Goal: Task Accomplishment & Management: Use online tool/utility

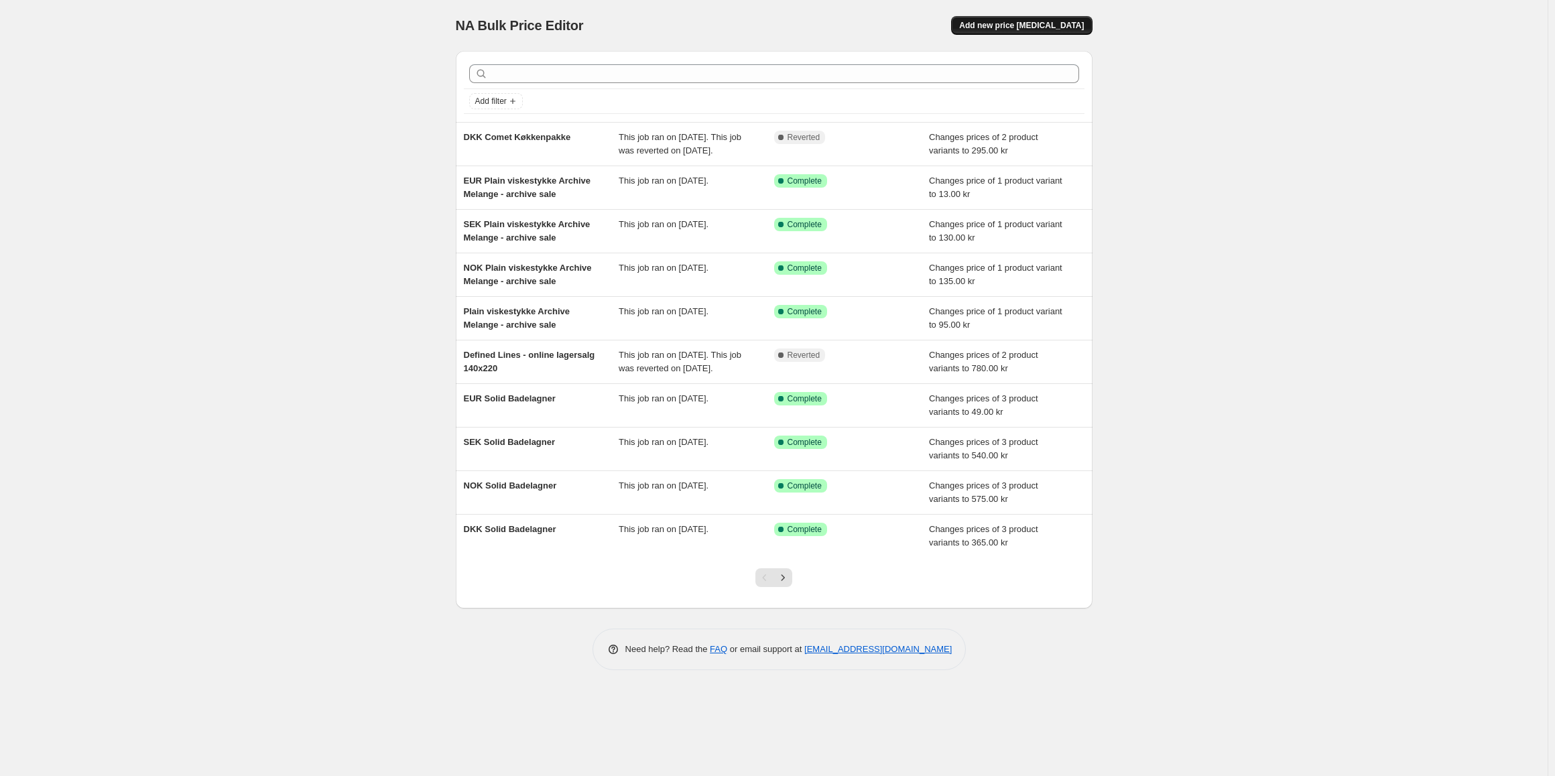
click at [1017, 34] on button "Add new price [MEDICAL_DATA]" at bounding box center [1021, 25] width 141 height 19
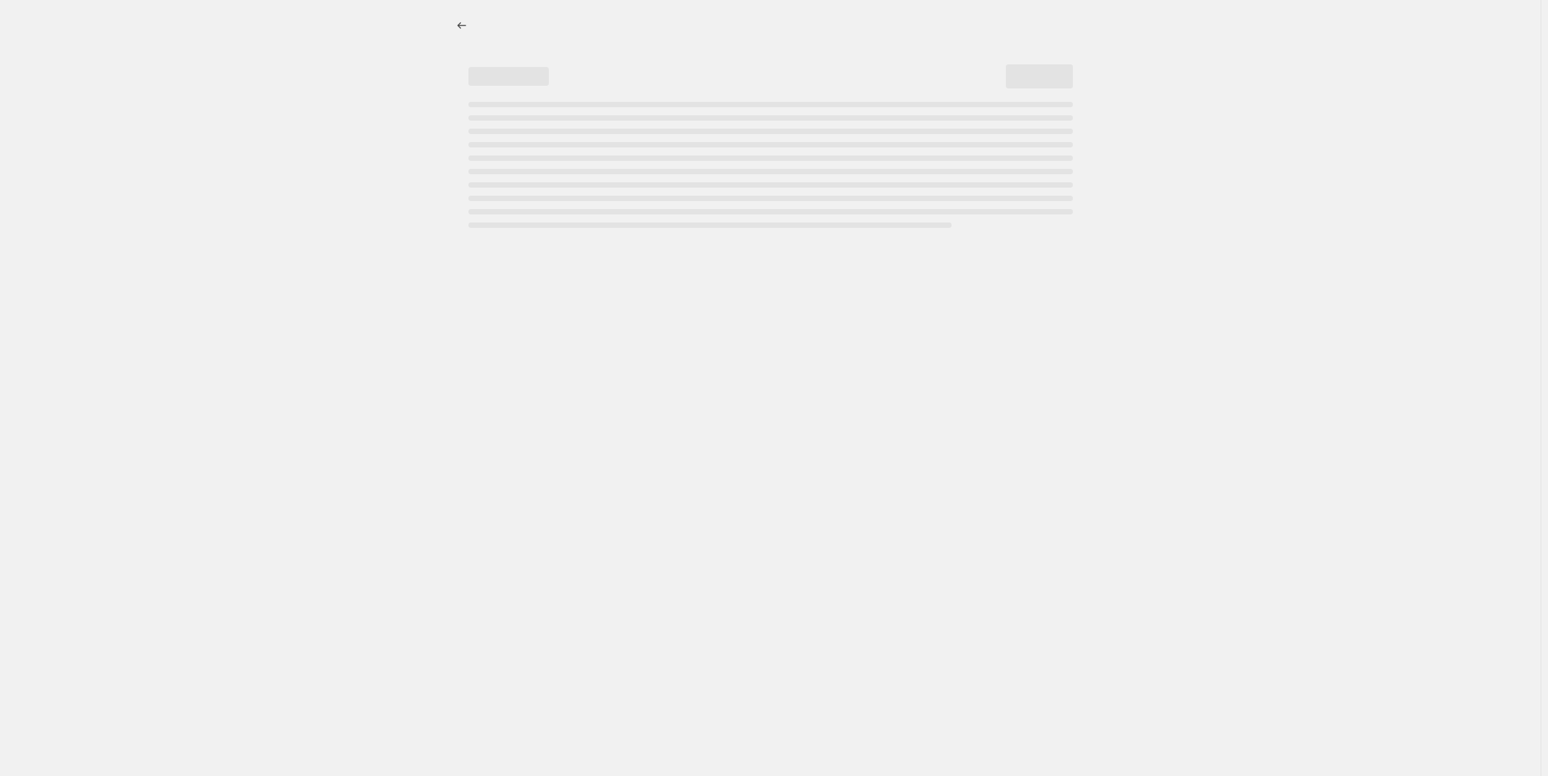
select select "percentage"
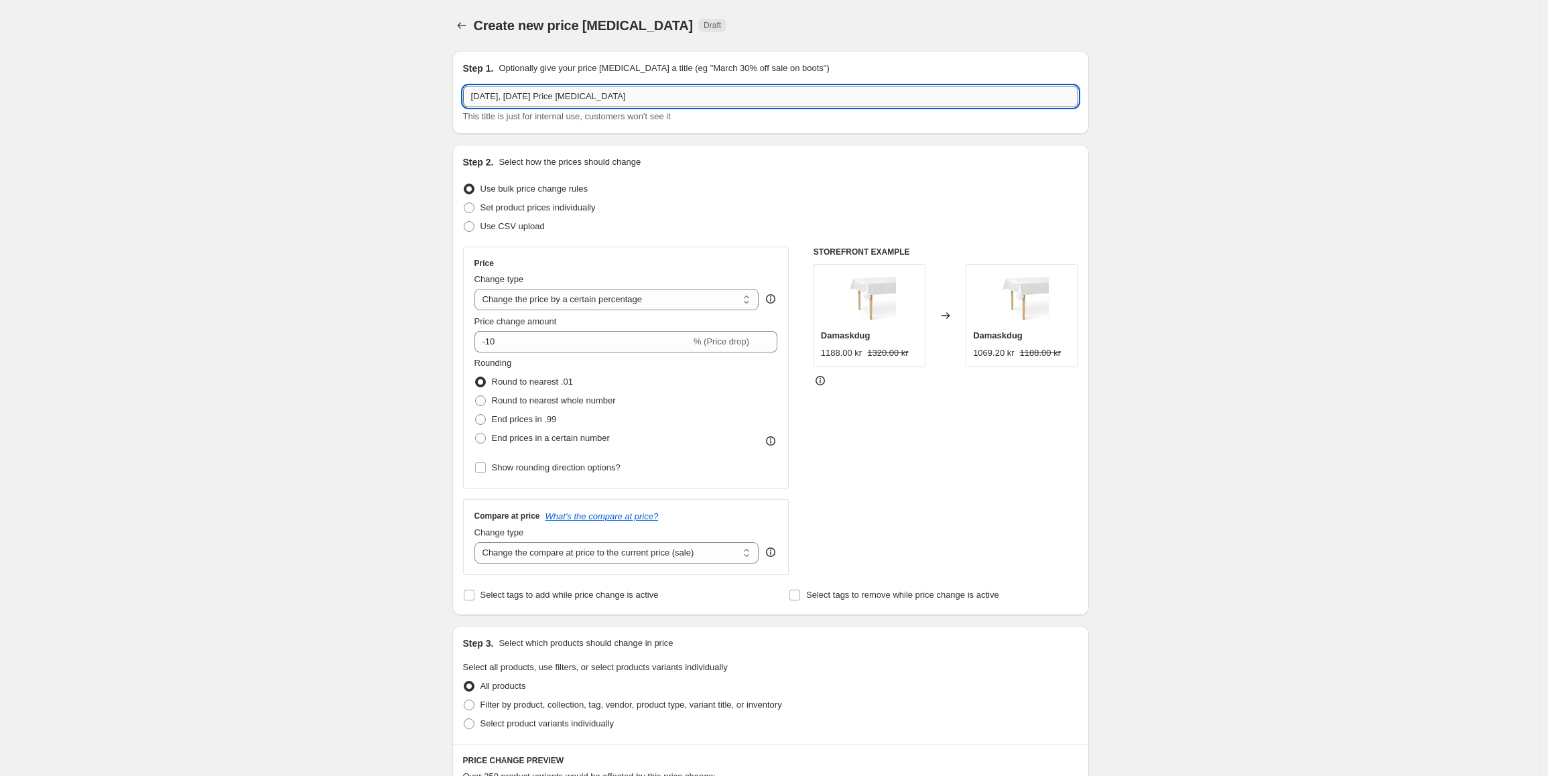
click at [611, 101] on input "[DATE], [DATE] Price [MEDICAL_DATA]" at bounding box center [770, 96] width 615 height 21
click at [619, 99] on input "[DATE], [DATE] Price [MEDICAL_DATA]" at bounding box center [770, 96] width 615 height 21
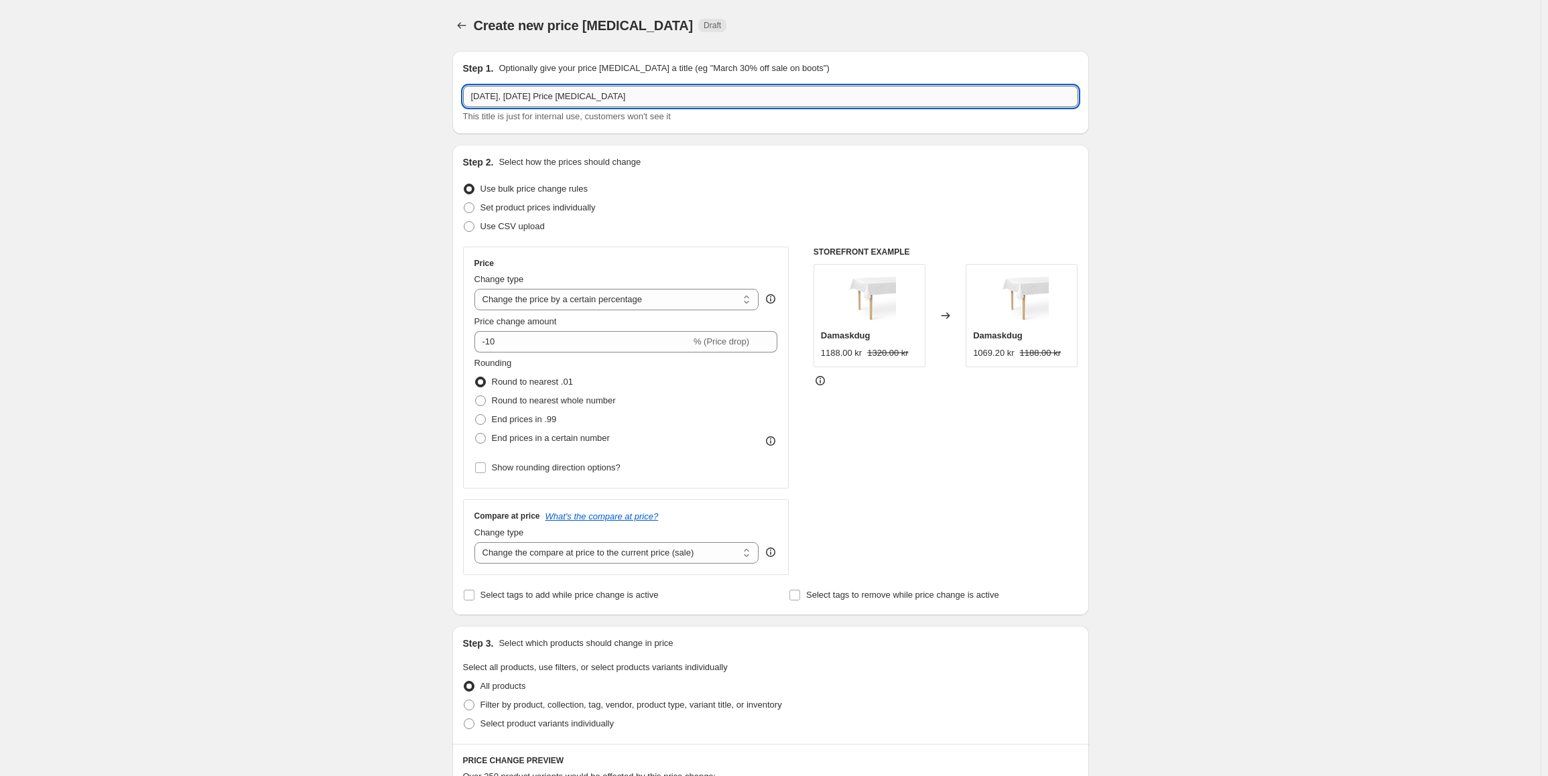
click at [619, 99] on input "[DATE], [DATE] Price [MEDICAL_DATA]" at bounding box center [770, 96] width 615 height 21
click at [466, 27] on icon "Price change jobs" at bounding box center [461, 25] width 13 height 13
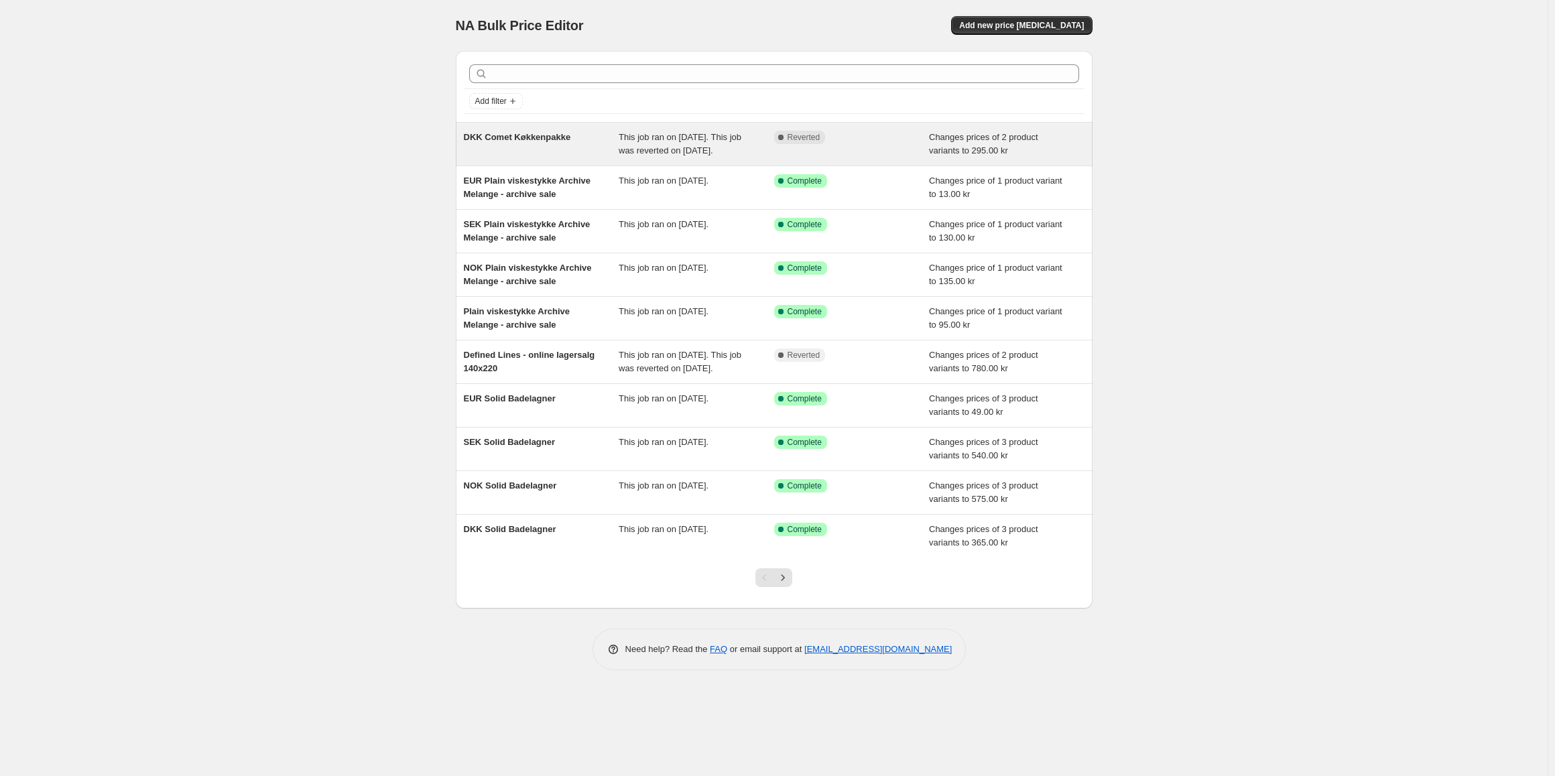
click at [607, 154] on div "DKK Comet Køkkenpakke" at bounding box center [542, 144] width 156 height 27
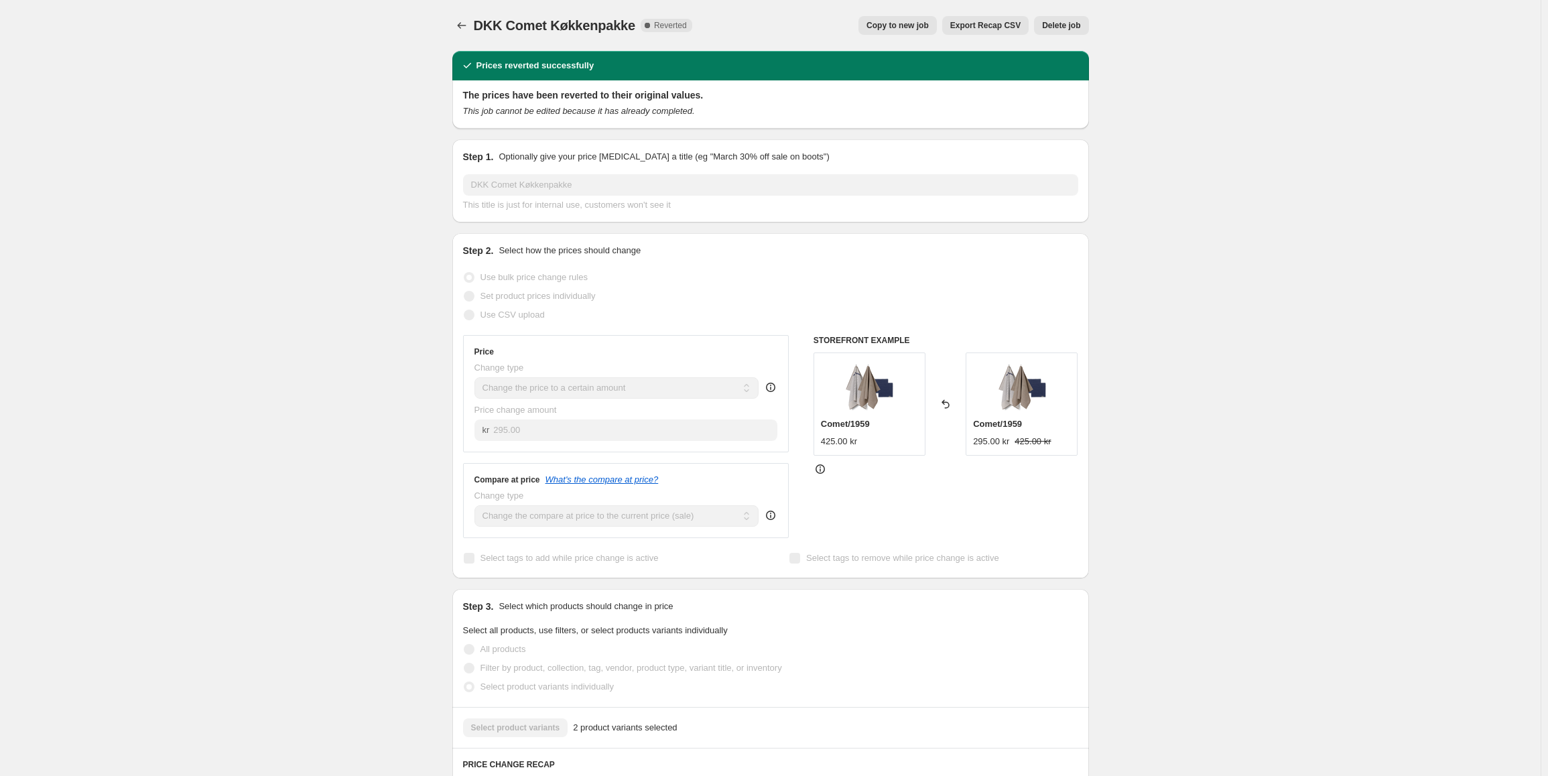
click at [913, 29] on span "Copy to new job" at bounding box center [898, 25] width 62 height 11
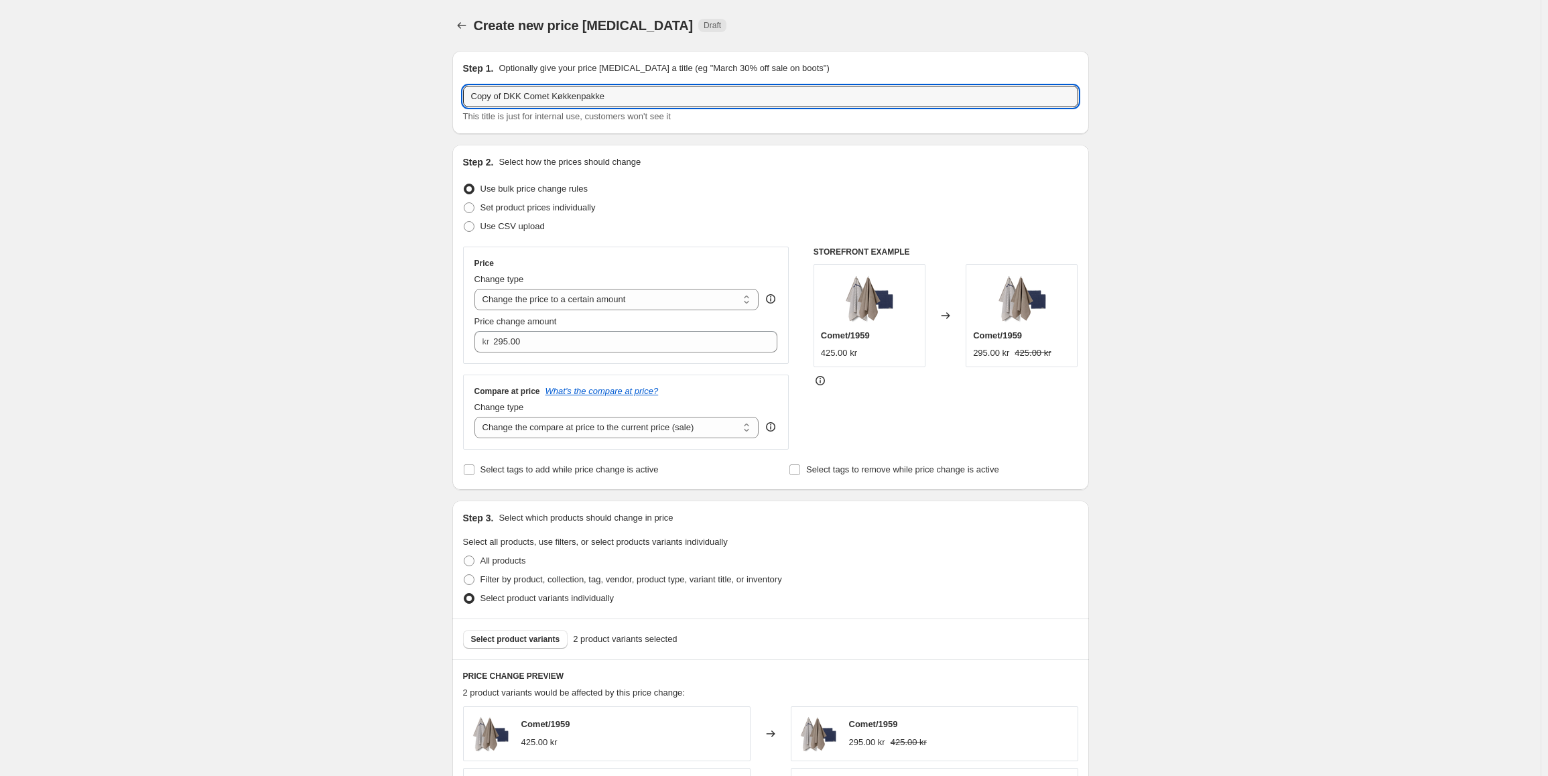
drag, startPoint x: 507, startPoint y: 98, endPoint x: 405, endPoint y: 99, distance: 101.9
click at [405, 99] on div "Create new price [MEDICAL_DATA]. This page is ready Create new price [MEDICAL_D…" at bounding box center [770, 674] width 1541 height 1349
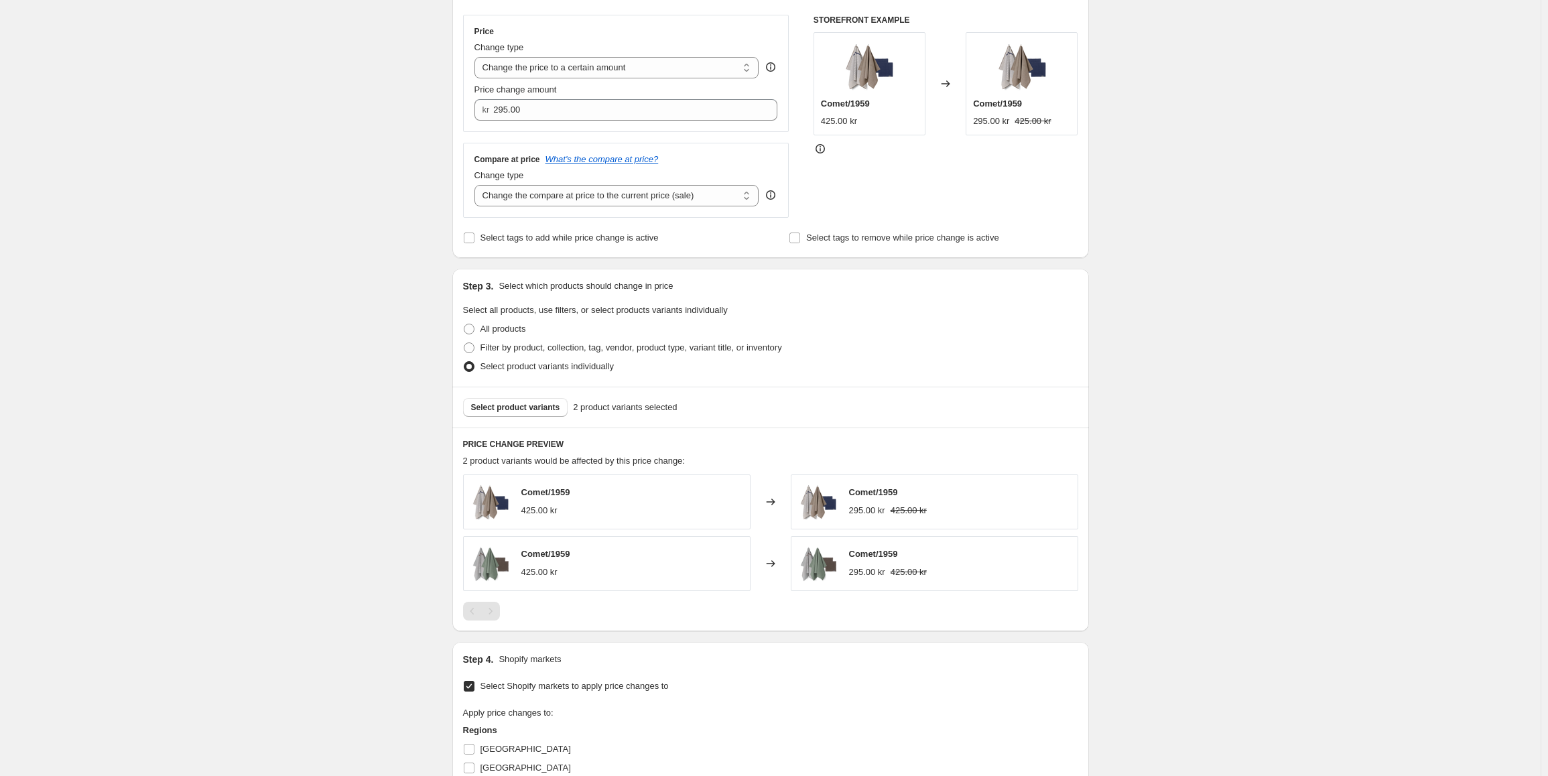
scroll to position [573, 0]
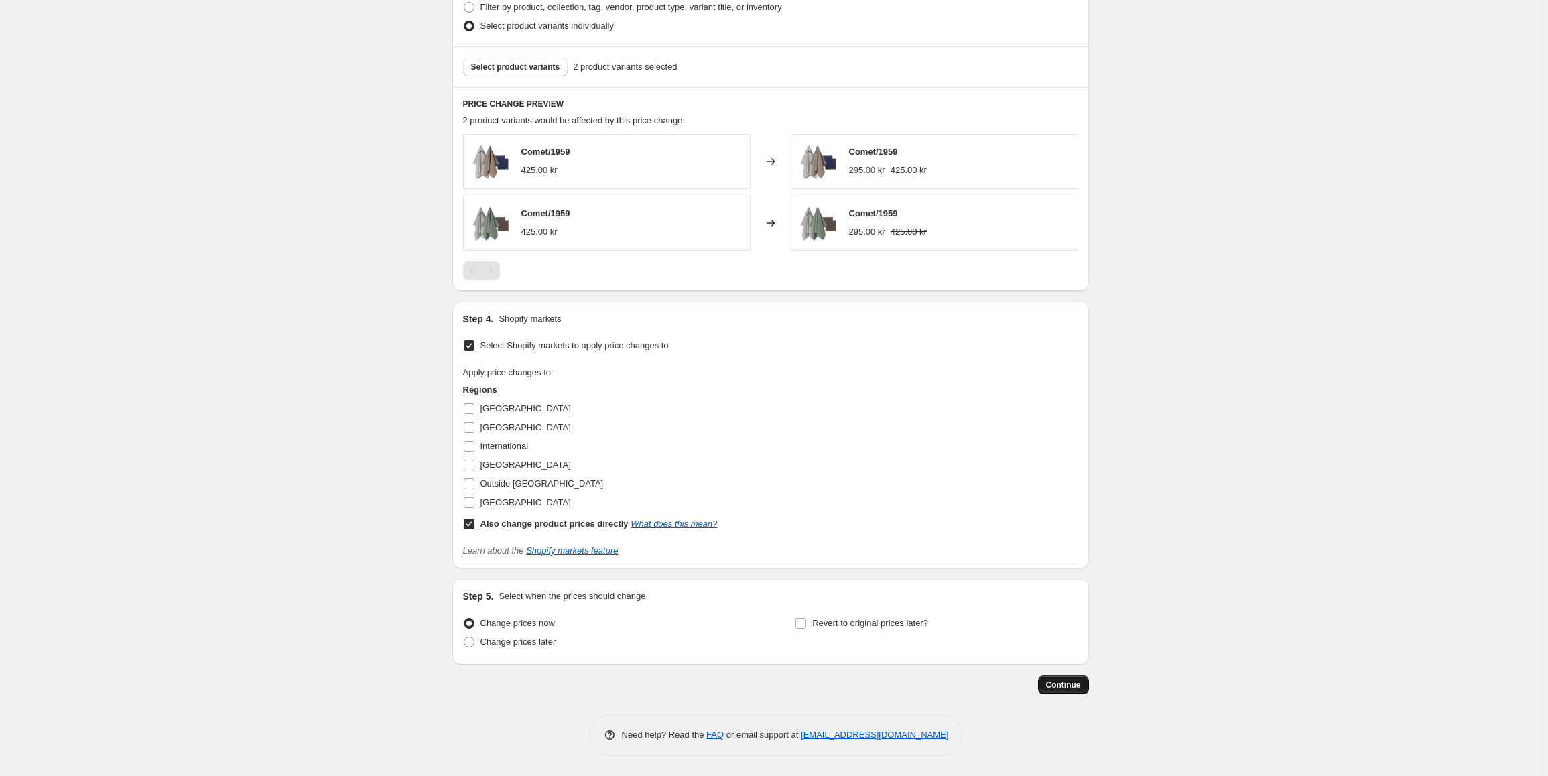
type input "DKK Comet Køkkenpakke"
click at [1081, 685] on span "Continue" at bounding box center [1063, 685] width 35 height 11
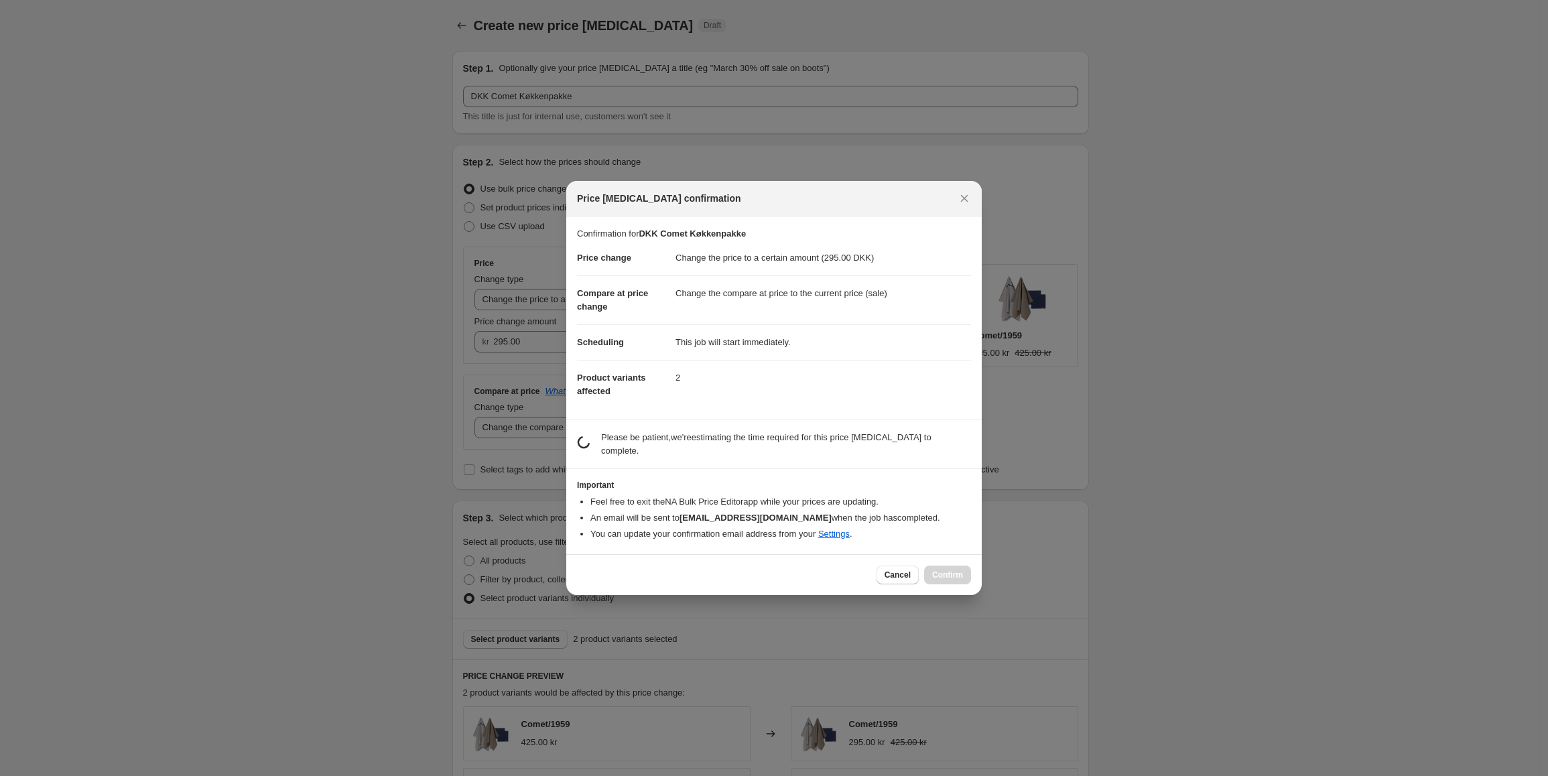
scroll to position [0, 0]
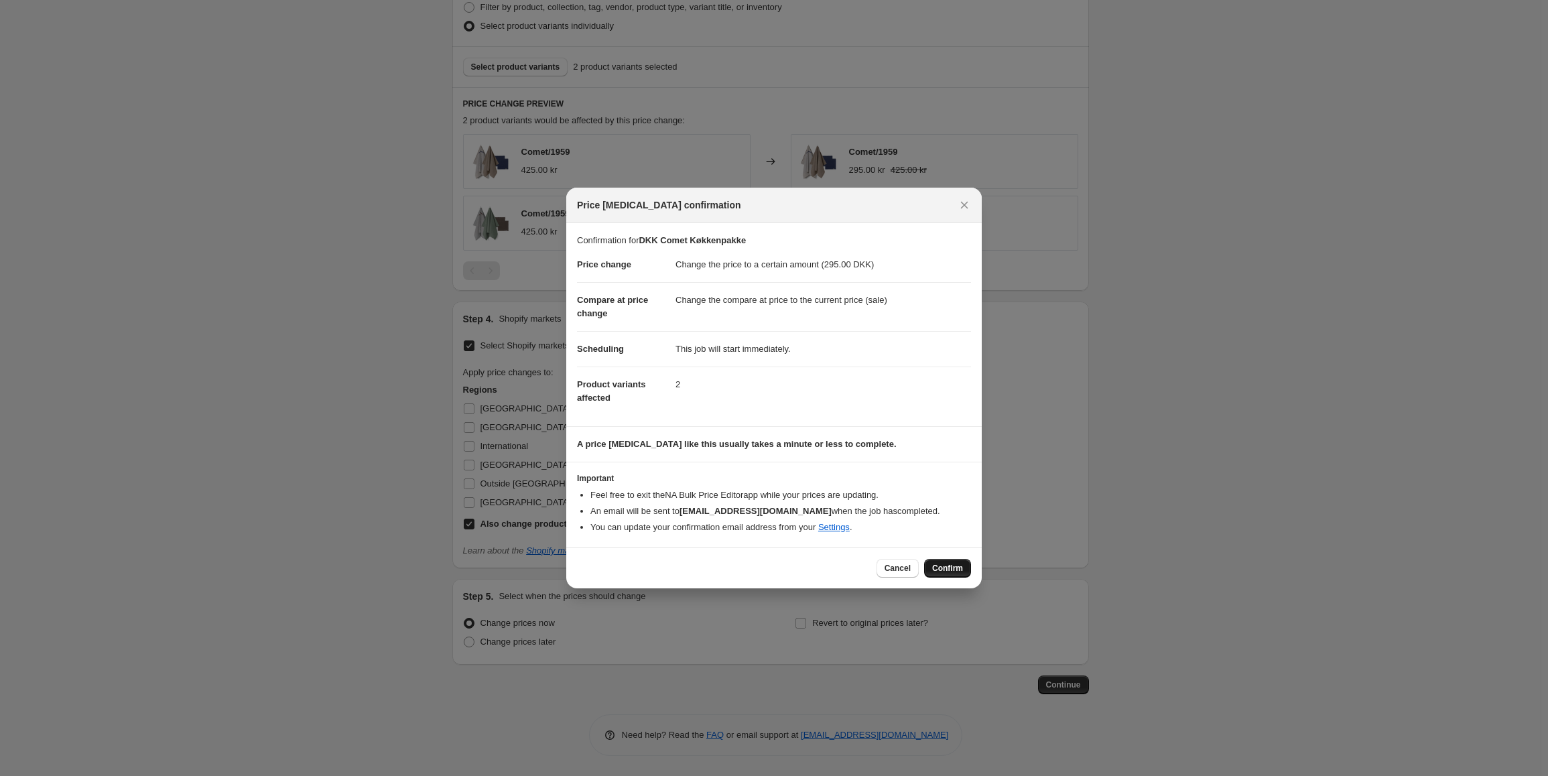
click at [948, 562] on button "Confirm" at bounding box center [947, 568] width 47 height 19
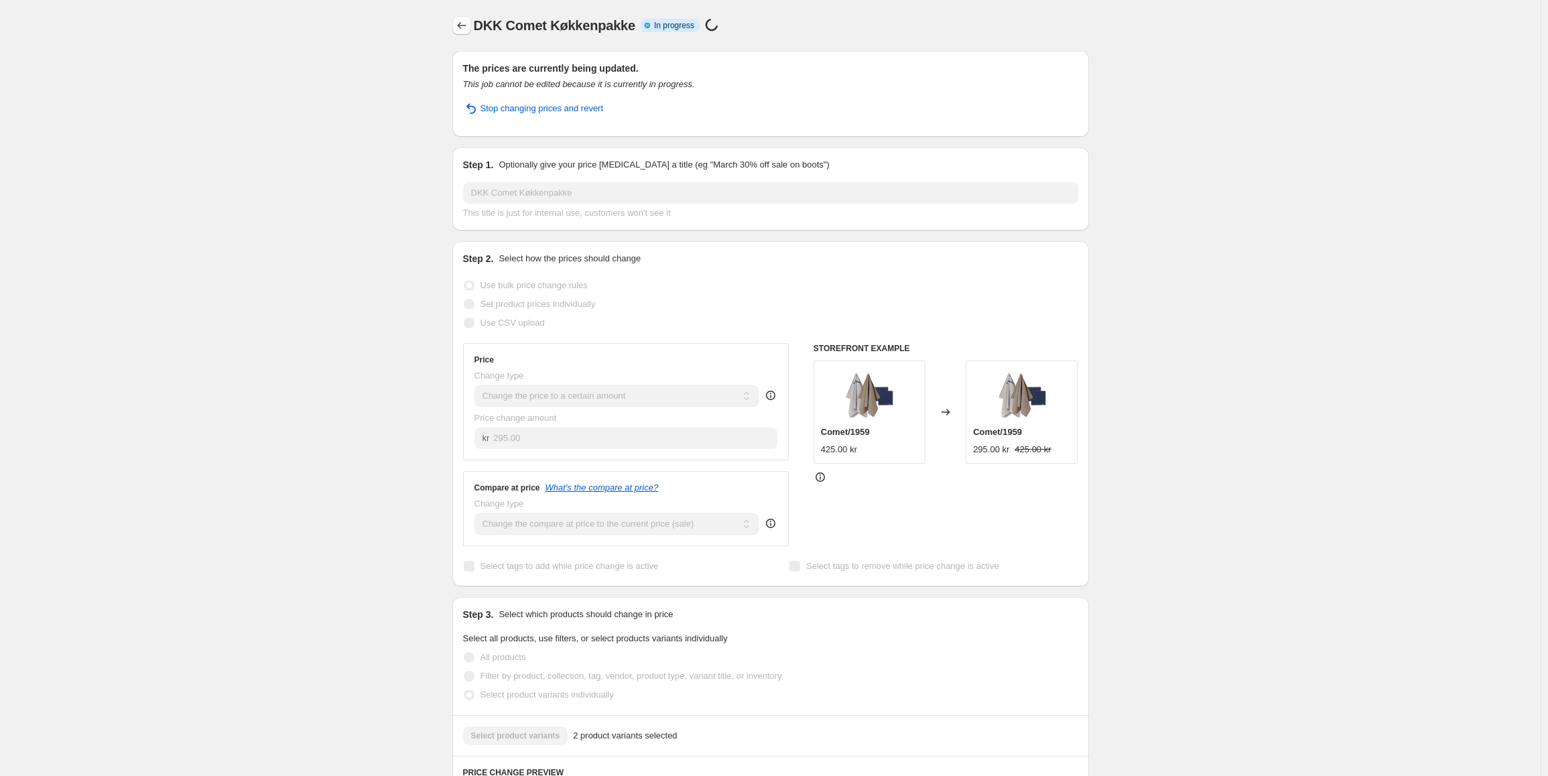
click at [459, 25] on icon "Price change jobs" at bounding box center [461, 25] width 13 height 13
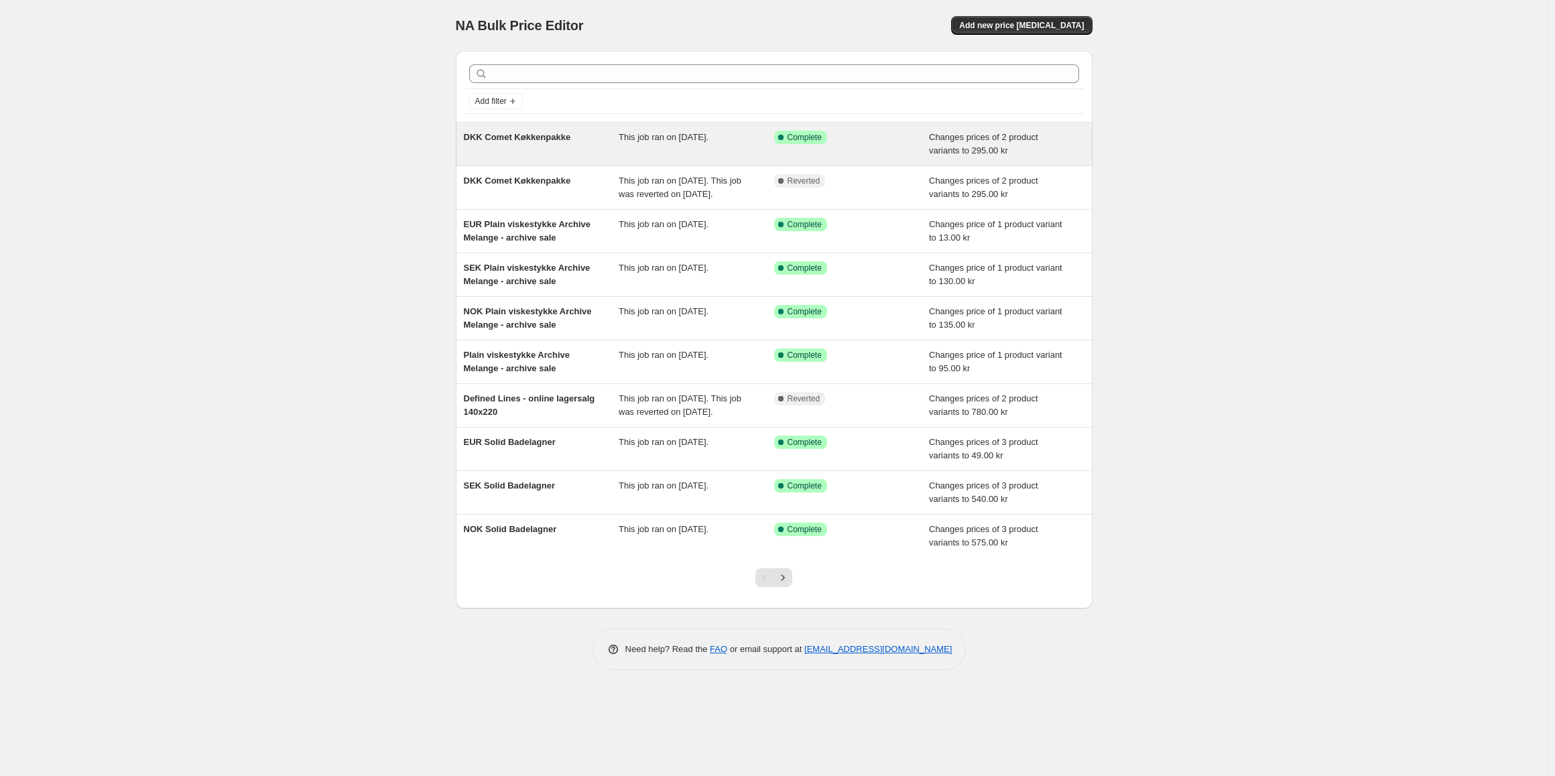
click at [705, 154] on div "This job ran on [DATE]." at bounding box center [697, 144] width 156 height 27
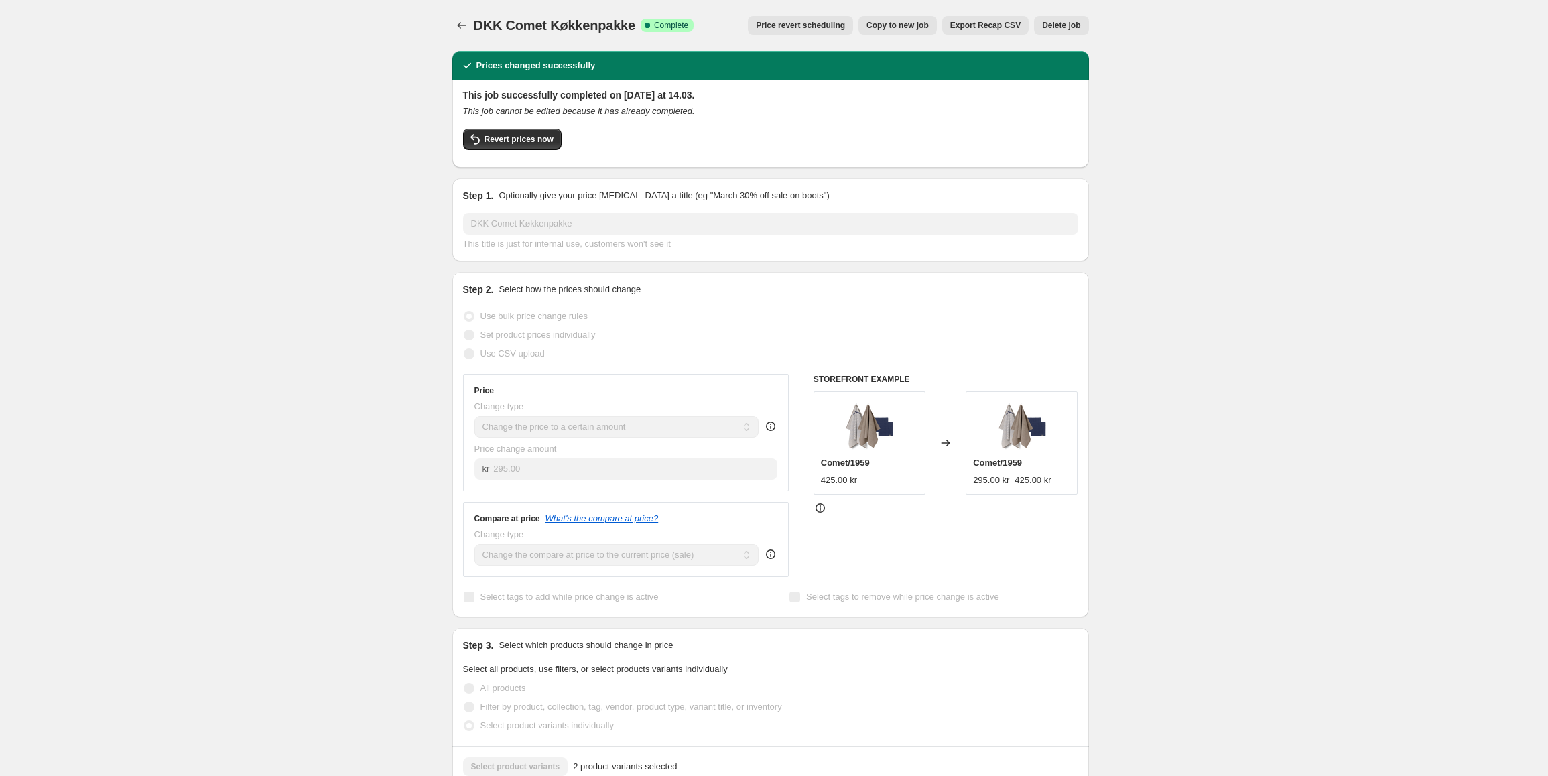
click at [929, 26] on span "Copy to new job" at bounding box center [898, 25] width 62 height 11
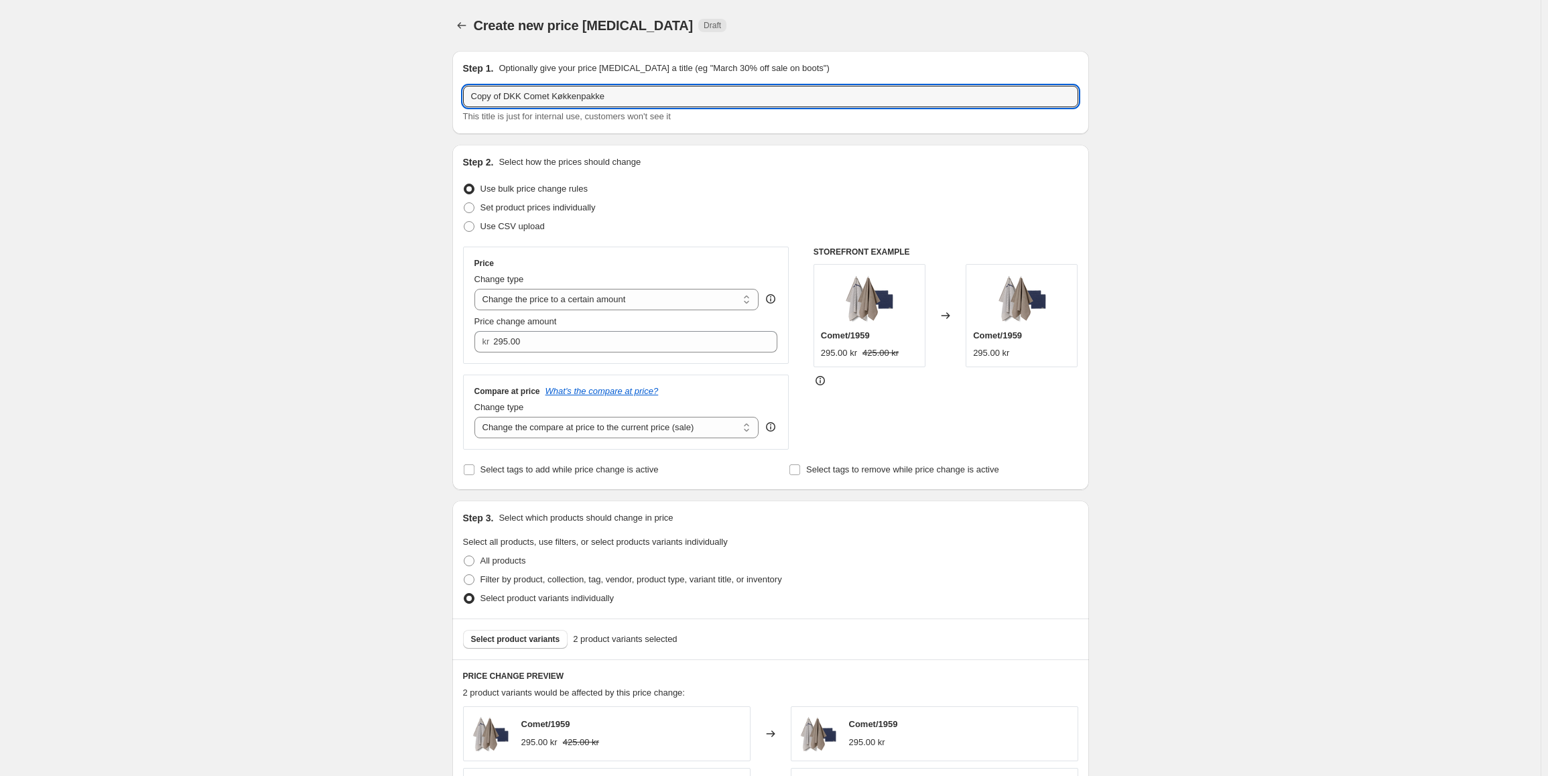
drag, startPoint x: 524, startPoint y: 98, endPoint x: 457, endPoint y: 95, distance: 67.1
click at [457, 95] on div "Step 1. Optionally give your price [MEDICAL_DATA] a title (eg "March 30% off sa…" at bounding box center [770, 92] width 637 height 83
type input "NOK Comet Køkkenpakke"
click at [566, 341] on input "295.00" at bounding box center [625, 341] width 264 height 21
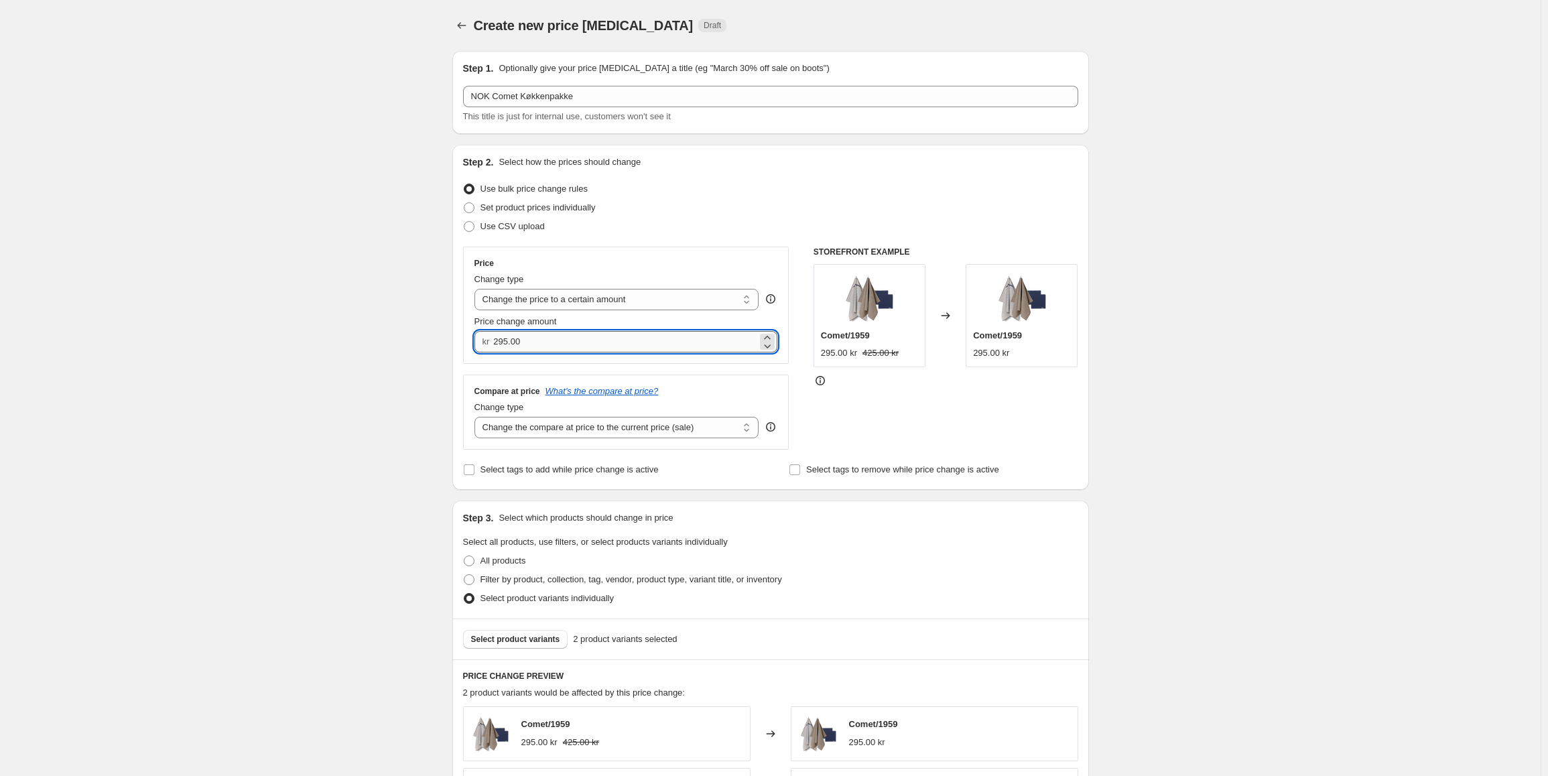
click at [566, 341] on input "295.00" at bounding box center [625, 341] width 264 height 21
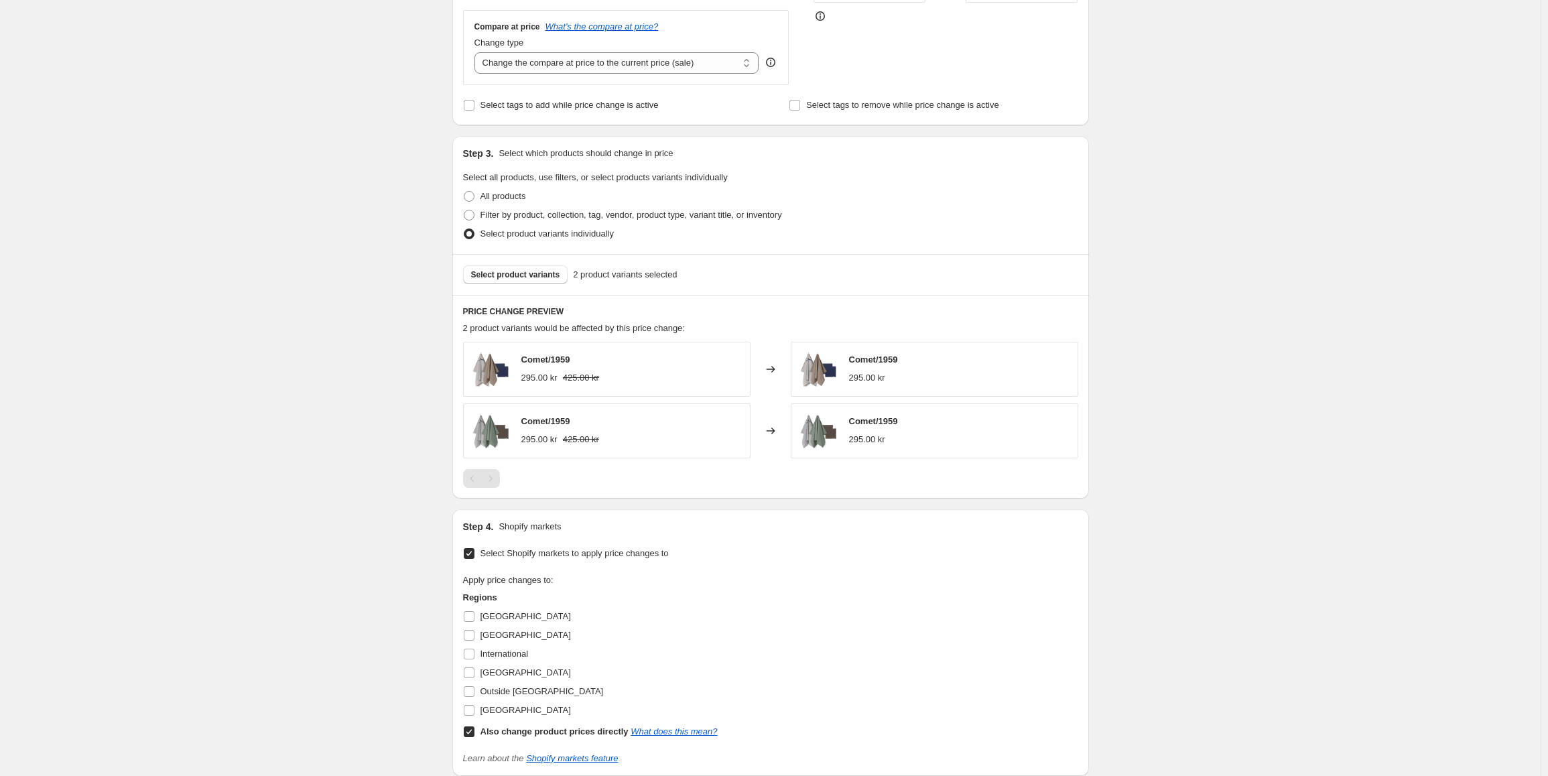
scroll to position [469, 0]
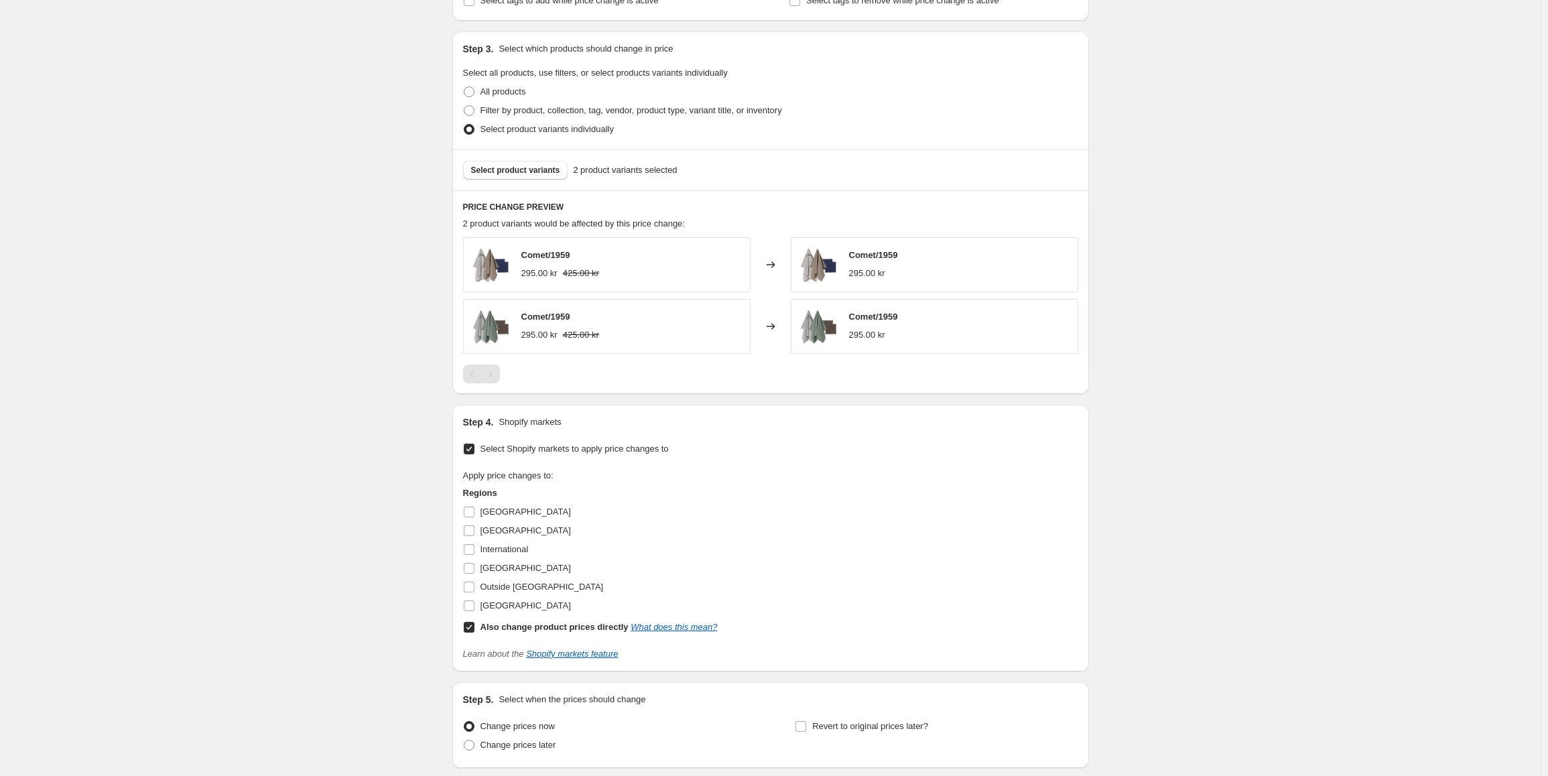
type input "460.00"
click at [472, 633] on input "Also change product prices directly What does this mean?" at bounding box center [469, 627] width 11 height 11
checkbox input "false"
click at [475, 567] on input "[GEOGRAPHIC_DATA]" at bounding box center [469, 568] width 11 height 11
checkbox input "true"
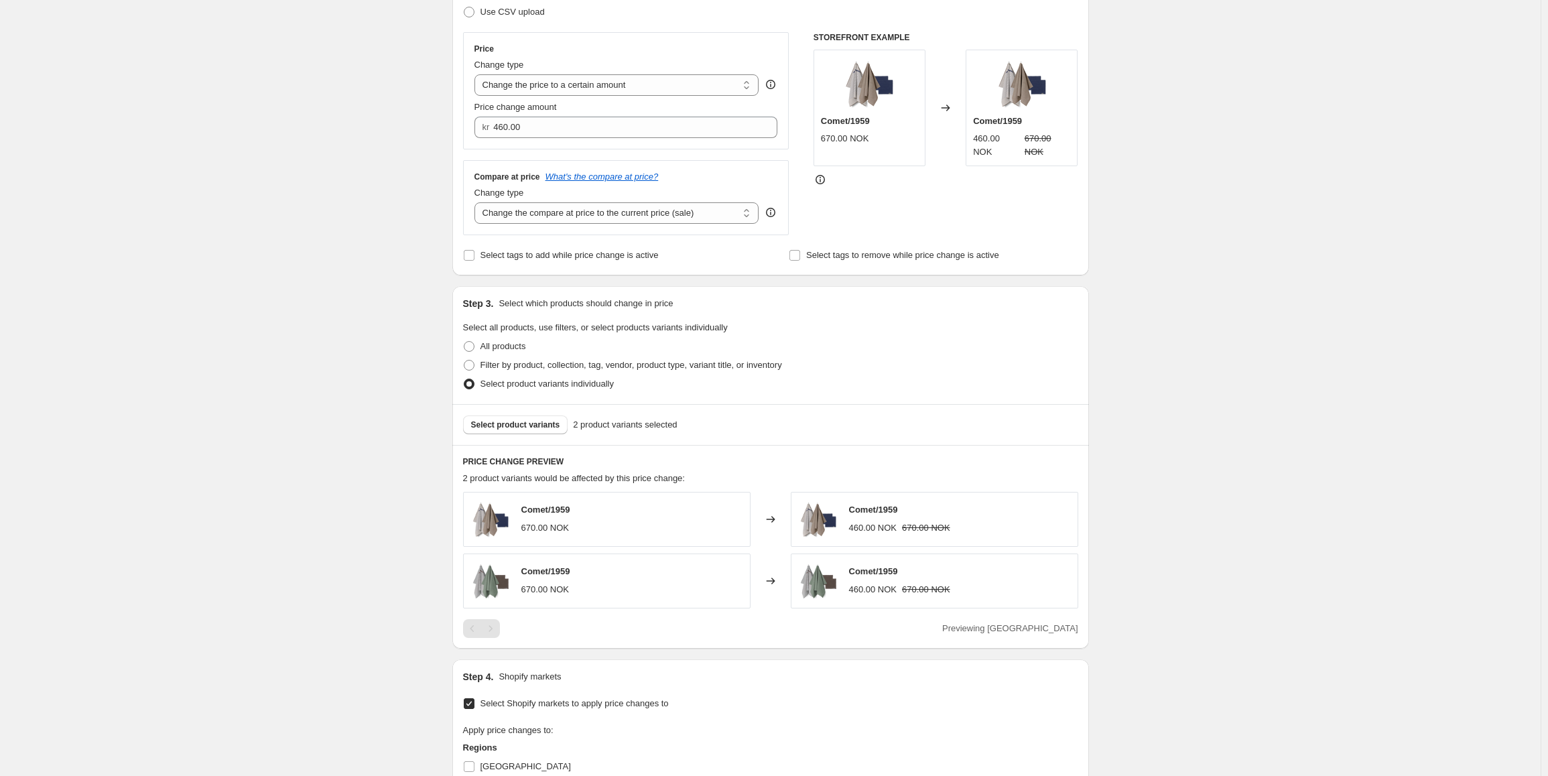
scroll to position [573, 0]
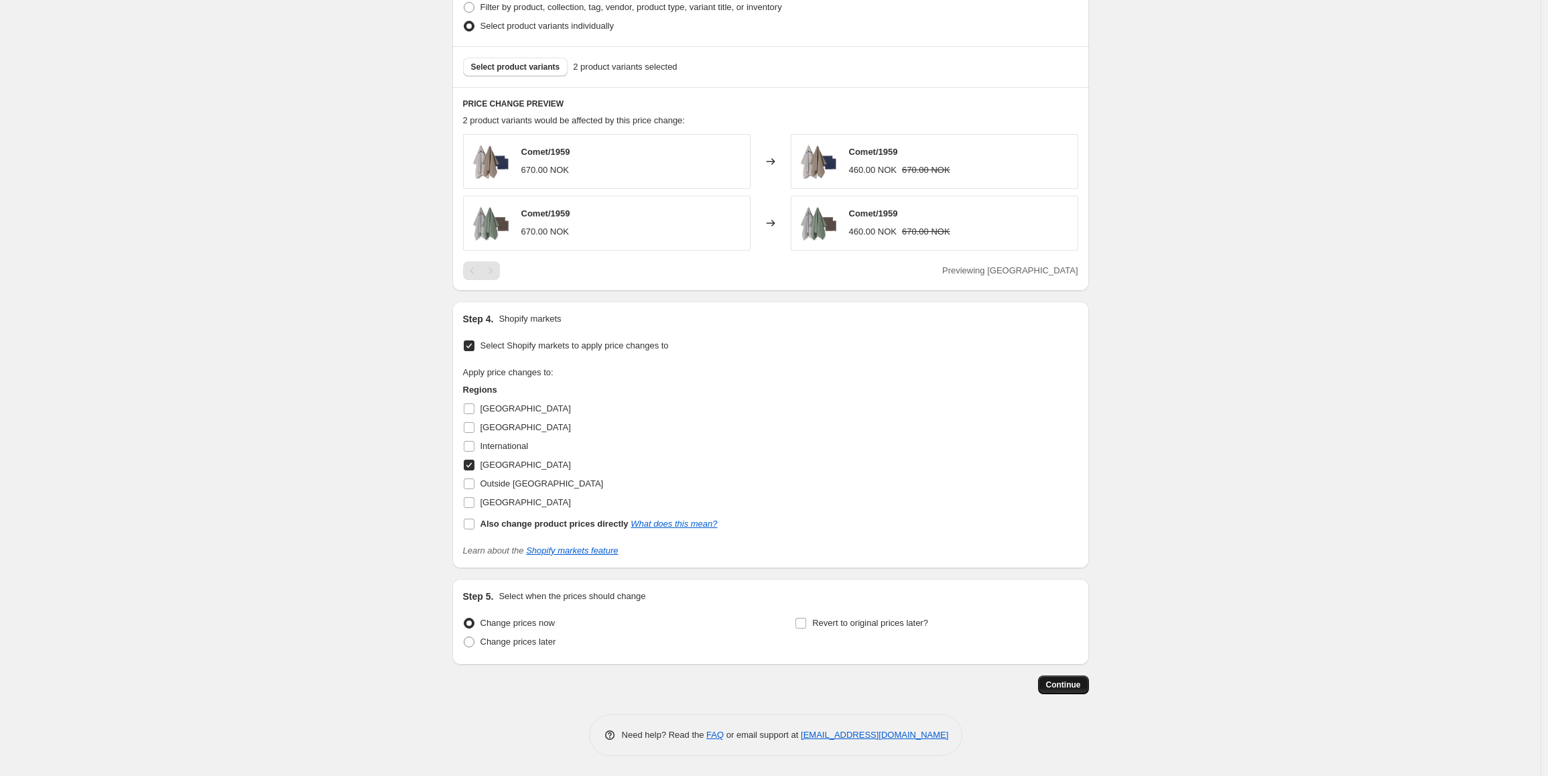
click at [1062, 689] on span "Continue" at bounding box center [1063, 685] width 35 height 11
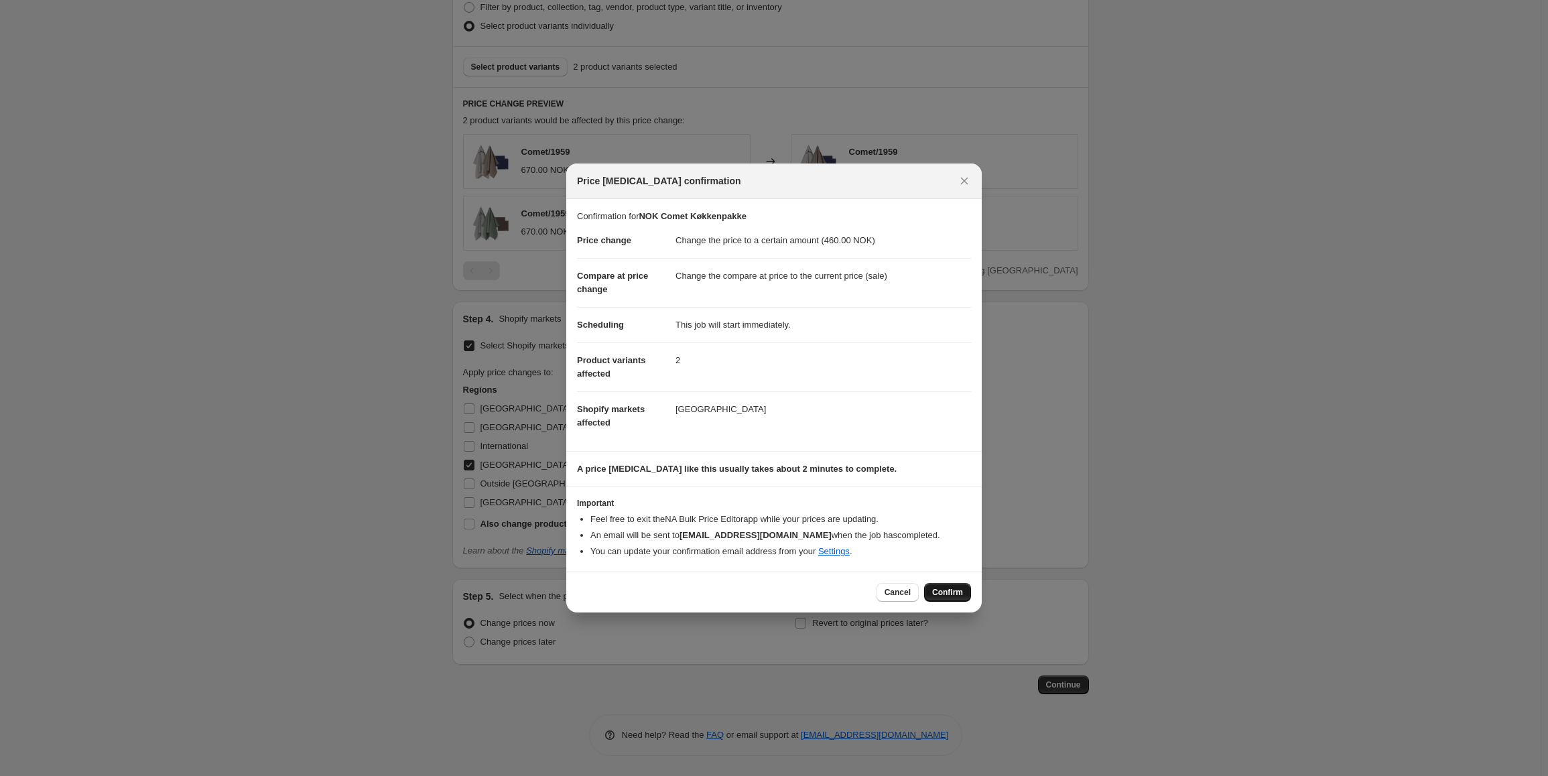
click at [951, 589] on span "Confirm" at bounding box center [947, 592] width 31 height 11
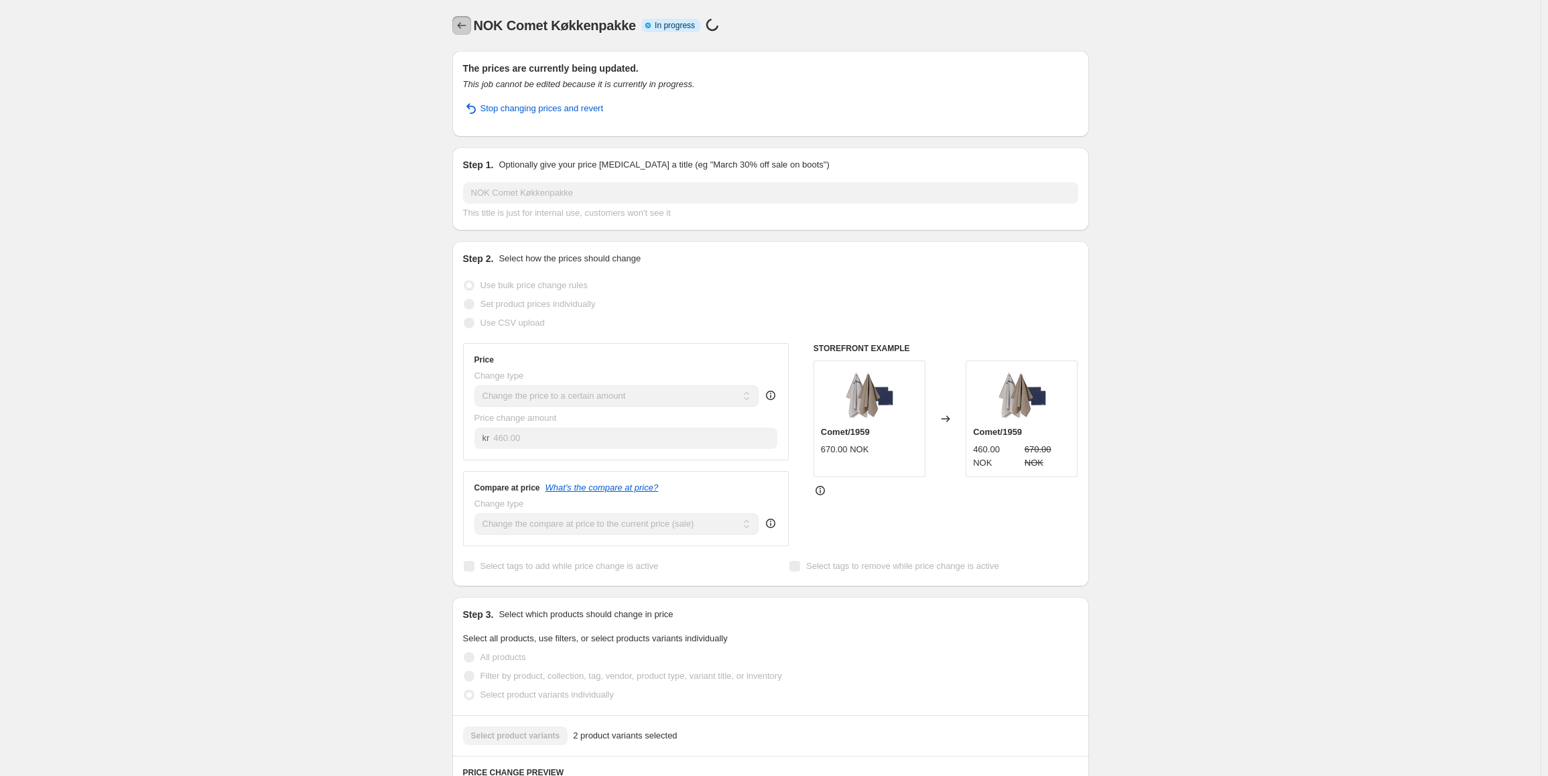
click at [468, 32] on icon "Price change jobs" at bounding box center [461, 25] width 13 height 13
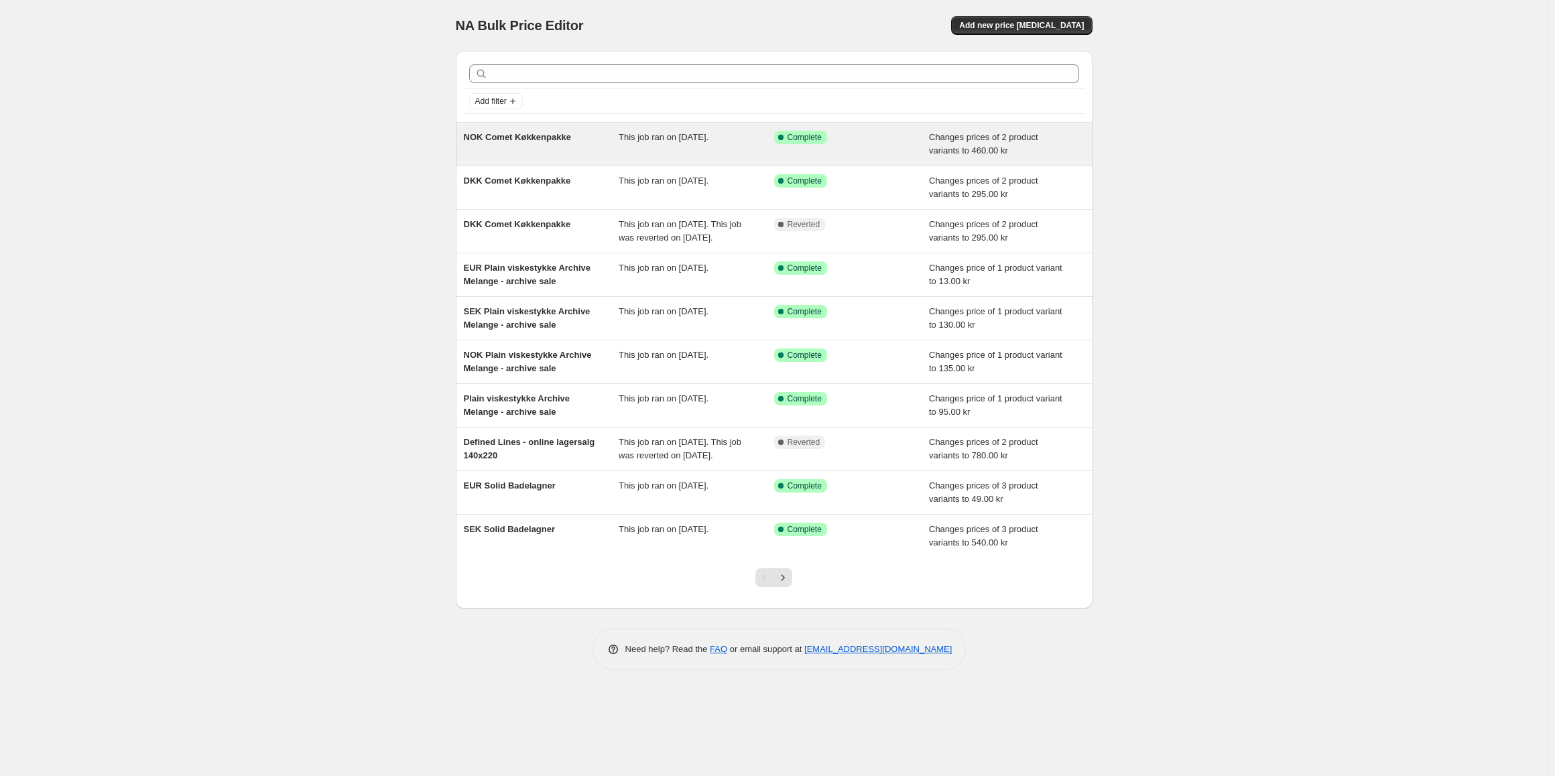
click at [849, 147] on div "Success Complete Complete" at bounding box center [852, 144] width 156 height 27
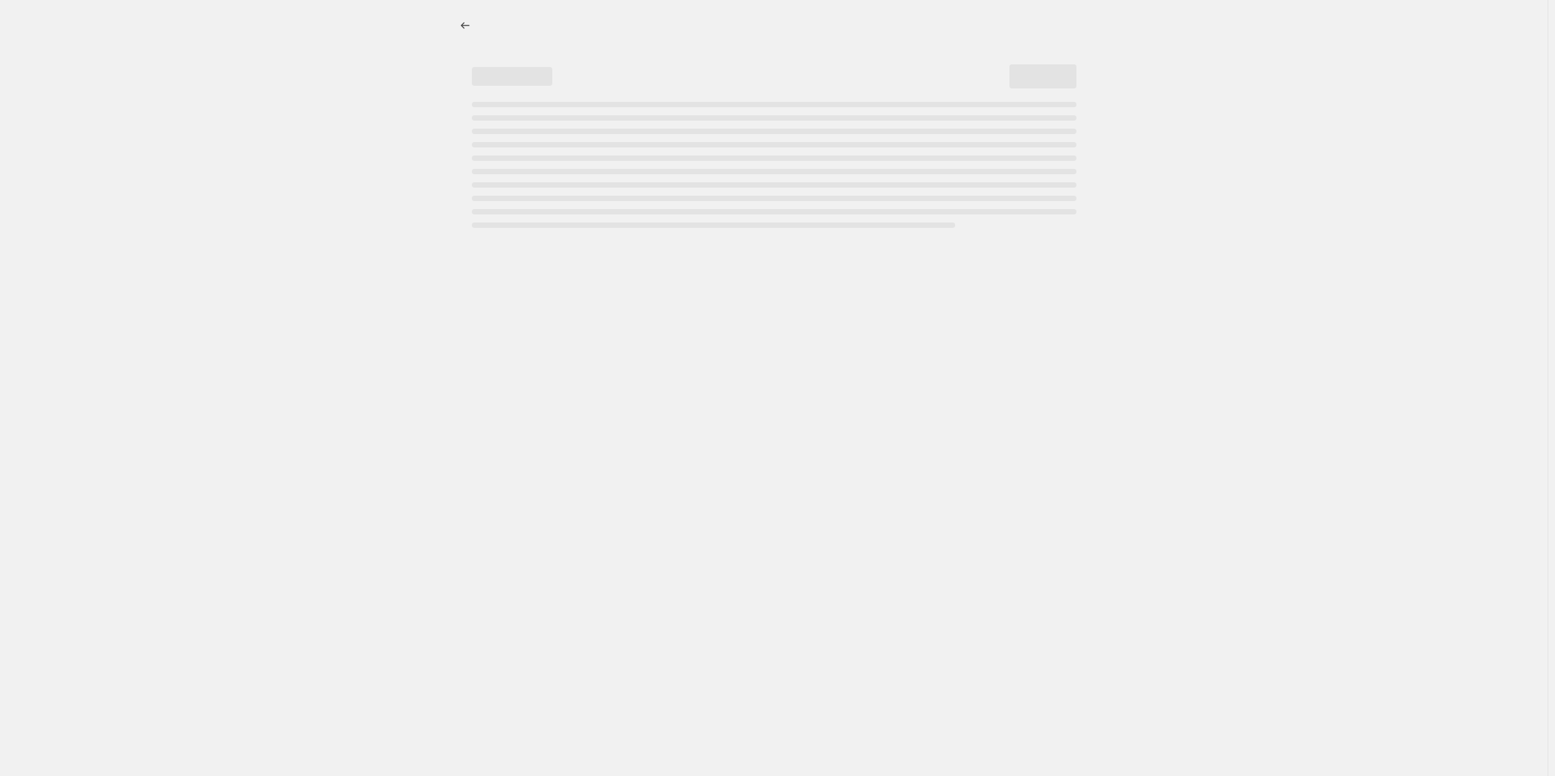
drag, startPoint x: 1129, startPoint y: 229, endPoint x: 432, endPoint y: 44, distance: 721.3
click at [432, 44] on div at bounding box center [774, 388] width 1548 height 776
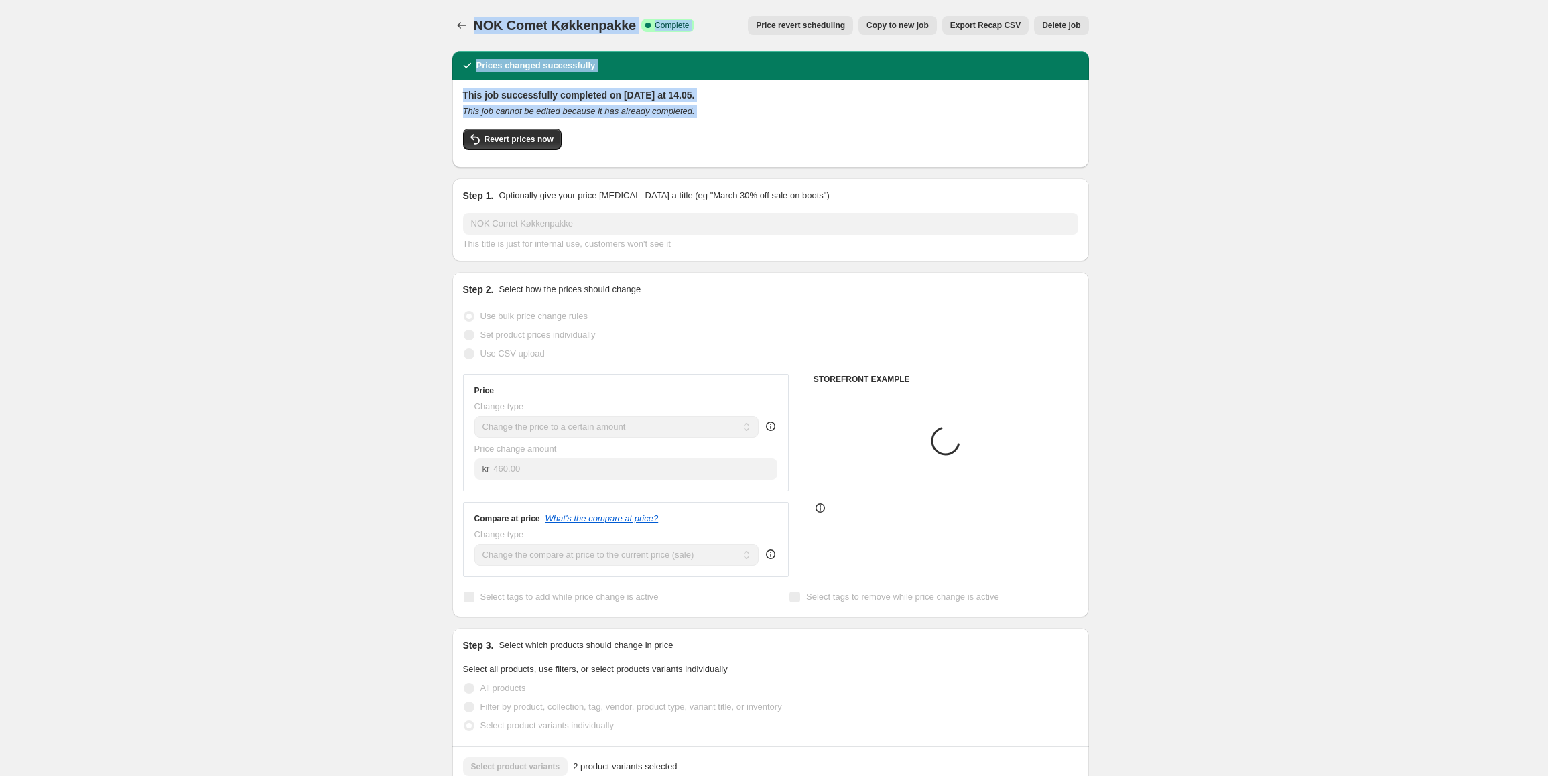
drag, startPoint x: 438, startPoint y: 21, endPoint x: 812, endPoint y: 149, distance: 396.0
click at [1149, 93] on div "NOK Comet Køkkenpakke. This page is ready NOK Comet Køkkenpakke Success Complet…" at bounding box center [770, 723] width 1541 height 1447
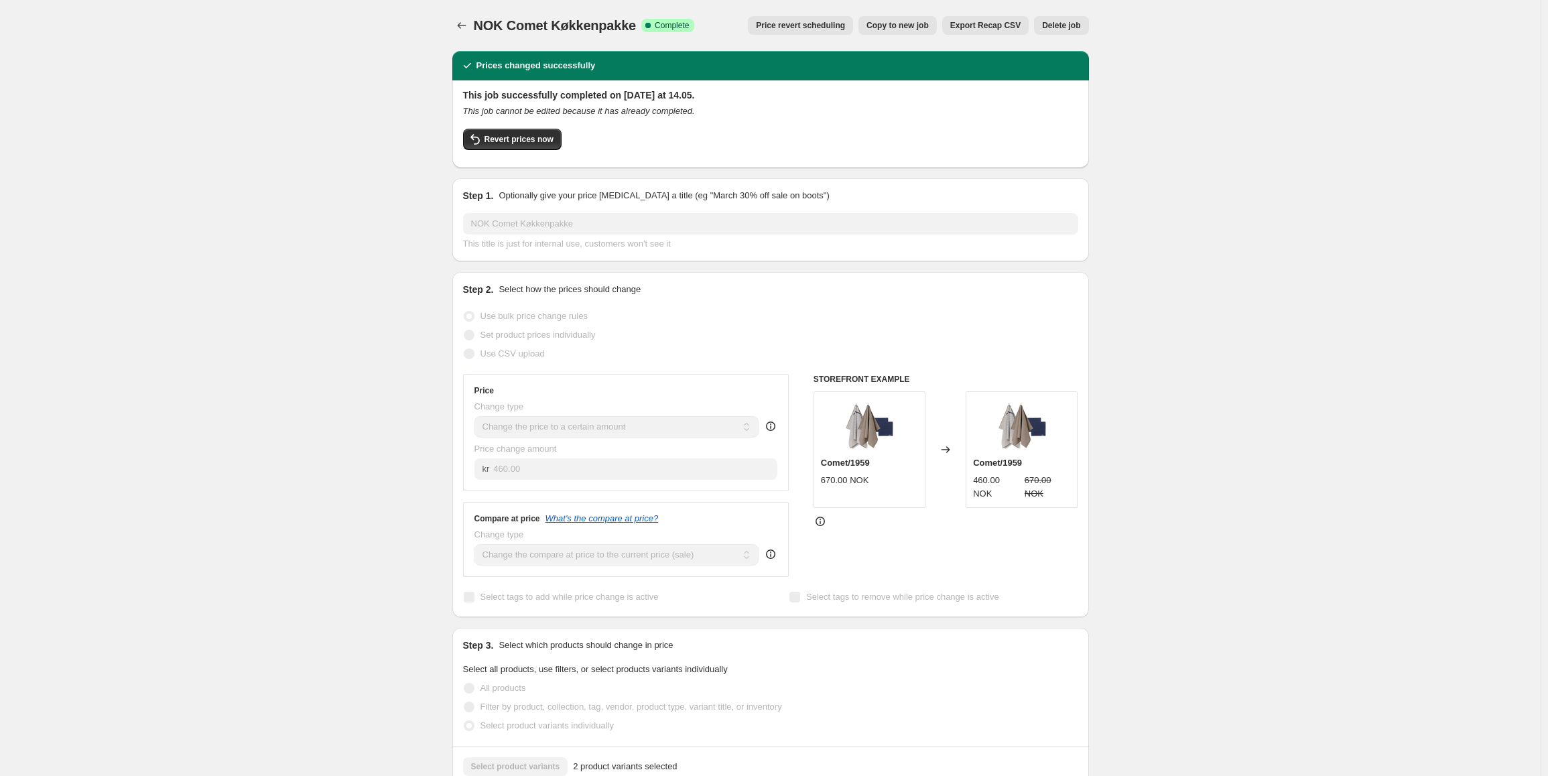
click at [908, 24] on span "Copy to new job" at bounding box center [898, 25] width 62 height 11
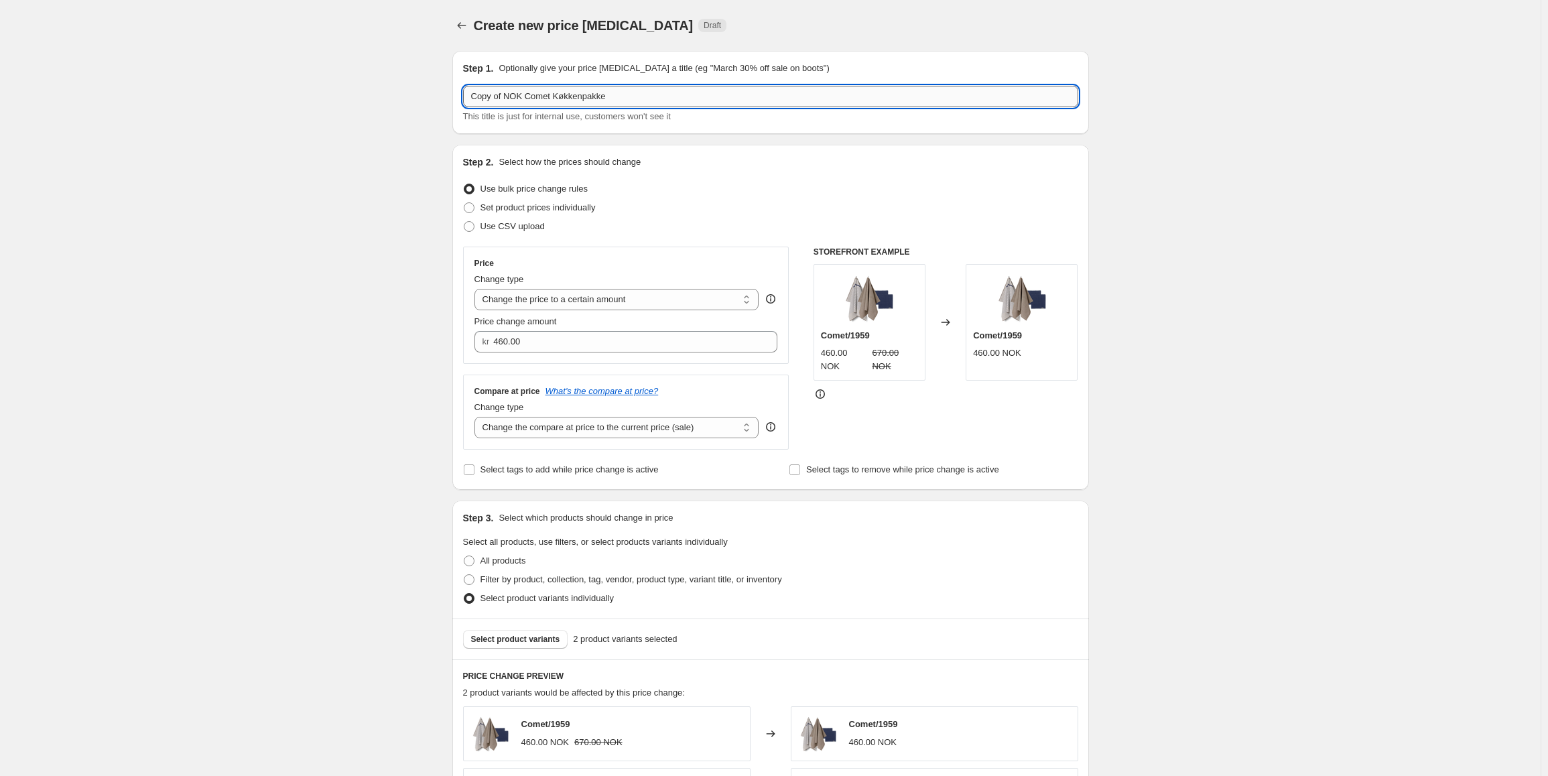
drag, startPoint x: 623, startPoint y: 91, endPoint x: 526, endPoint y: 88, distance: 97.2
click at [526, 88] on input "Copy of NOK Comet Køkkenpakke" at bounding box center [770, 96] width 615 height 21
click at [538, 88] on input "Copy of NOK Comet Køkkenpakke" at bounding box center [770, 96] width 615 height 21
drag, startPoint x: 520, startPoint y: 92, endPoint x: 441, endPoint y: 97, distance: 78.6
click at [441, 97] on div "Create new price [MEDICAL_DATA]. This page is ready Create new price [MEDICAL_D…" at bounding box center [770, 674] width 669 height 1349
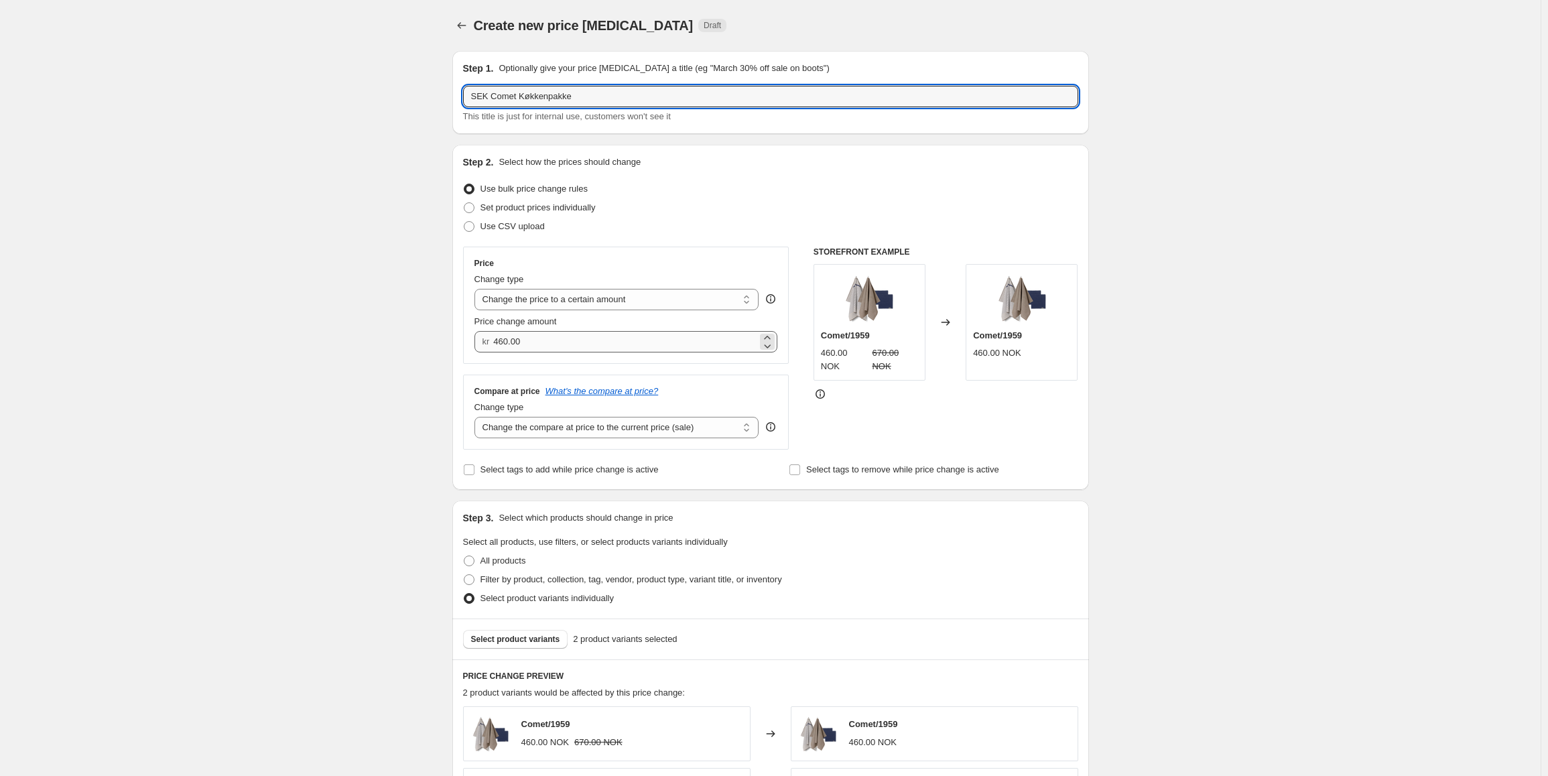
type input "SEK Comet Køkkenpakke"
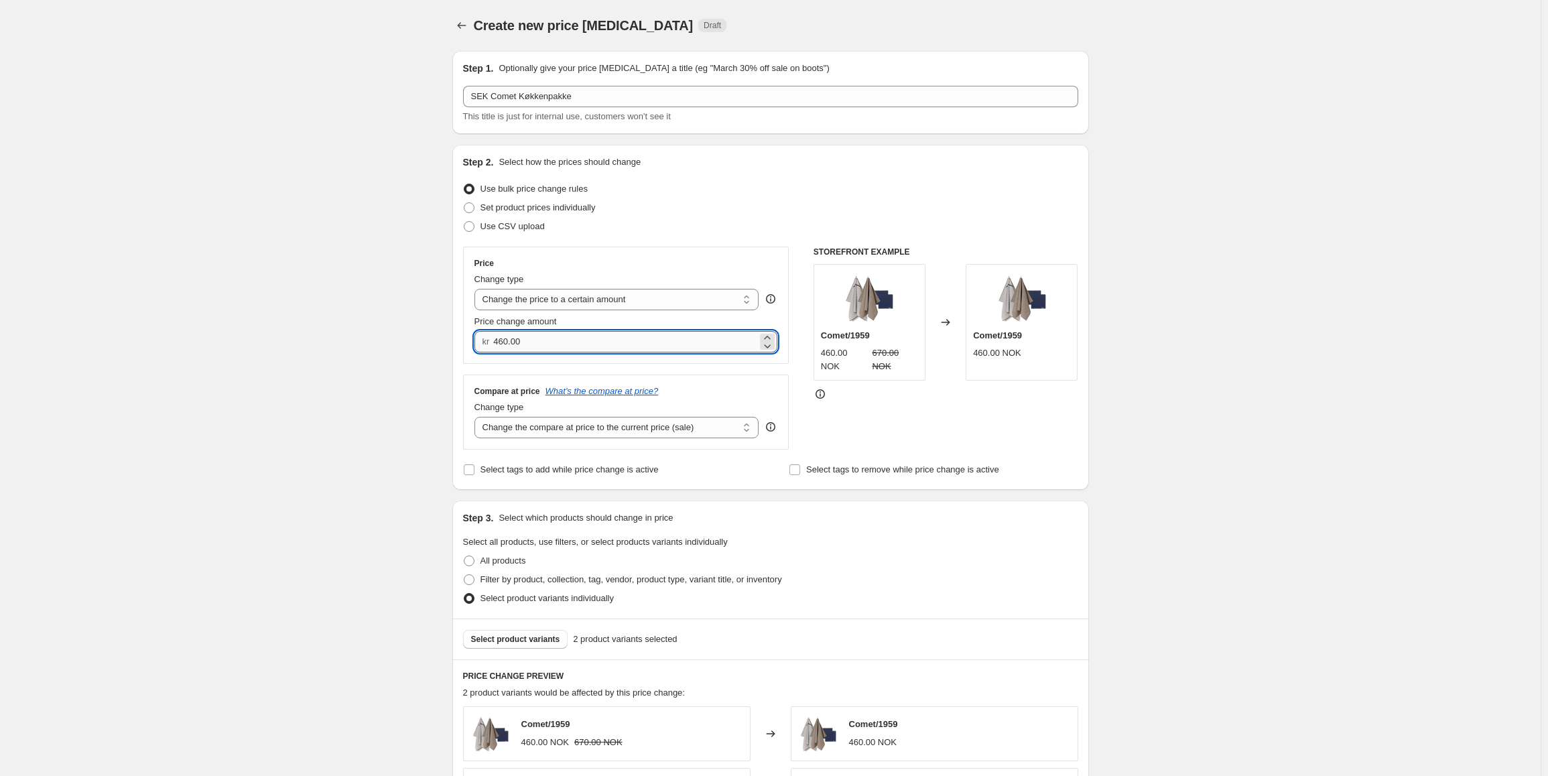
click at [608, 339] on input "460.00" at bounding box center [625, 341] width 264 height 21
click at [607, 339] on input "460.00" at bounding box center [625, 341] width 264 height 21
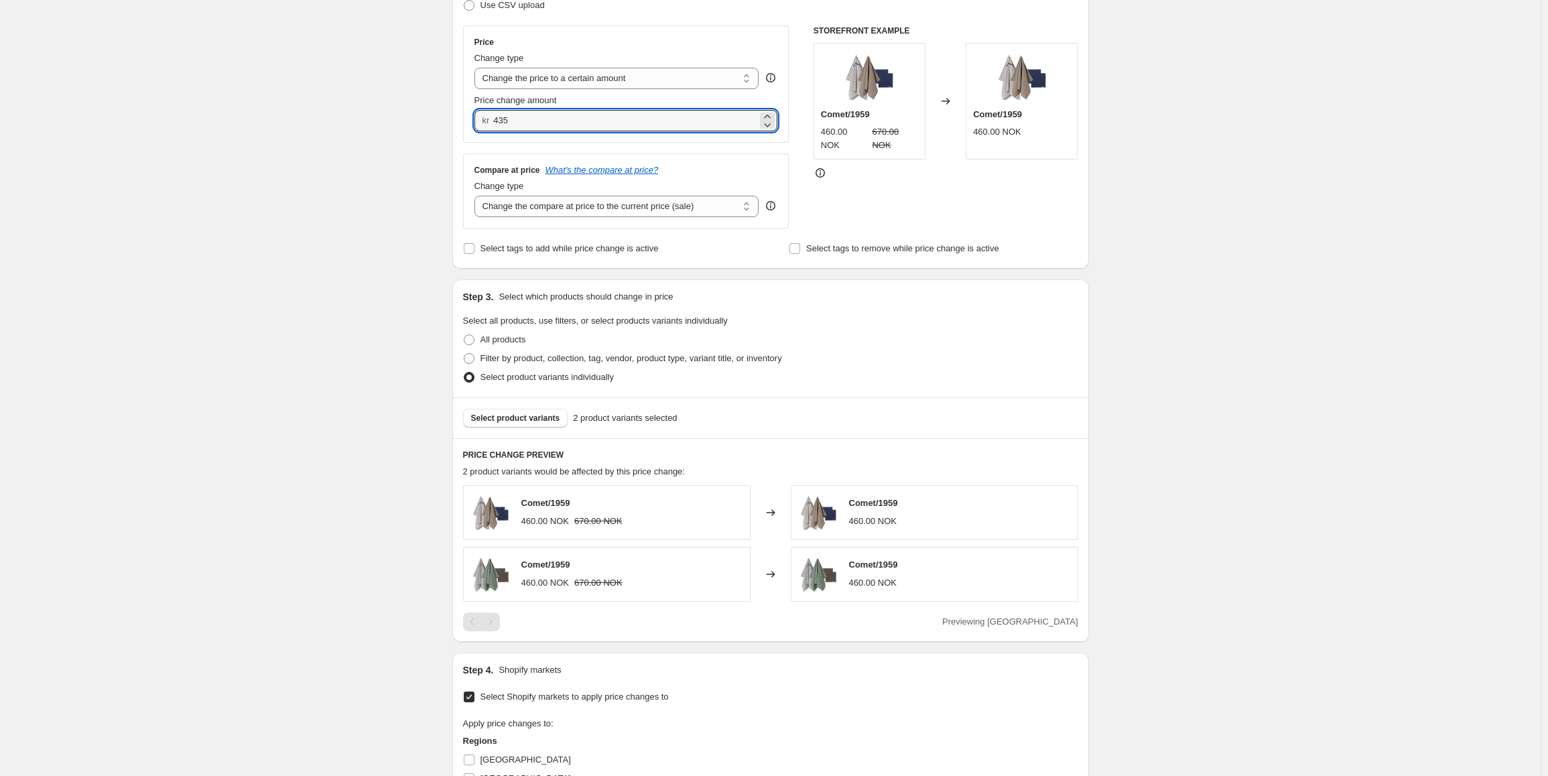
scroll to position [573, 0]
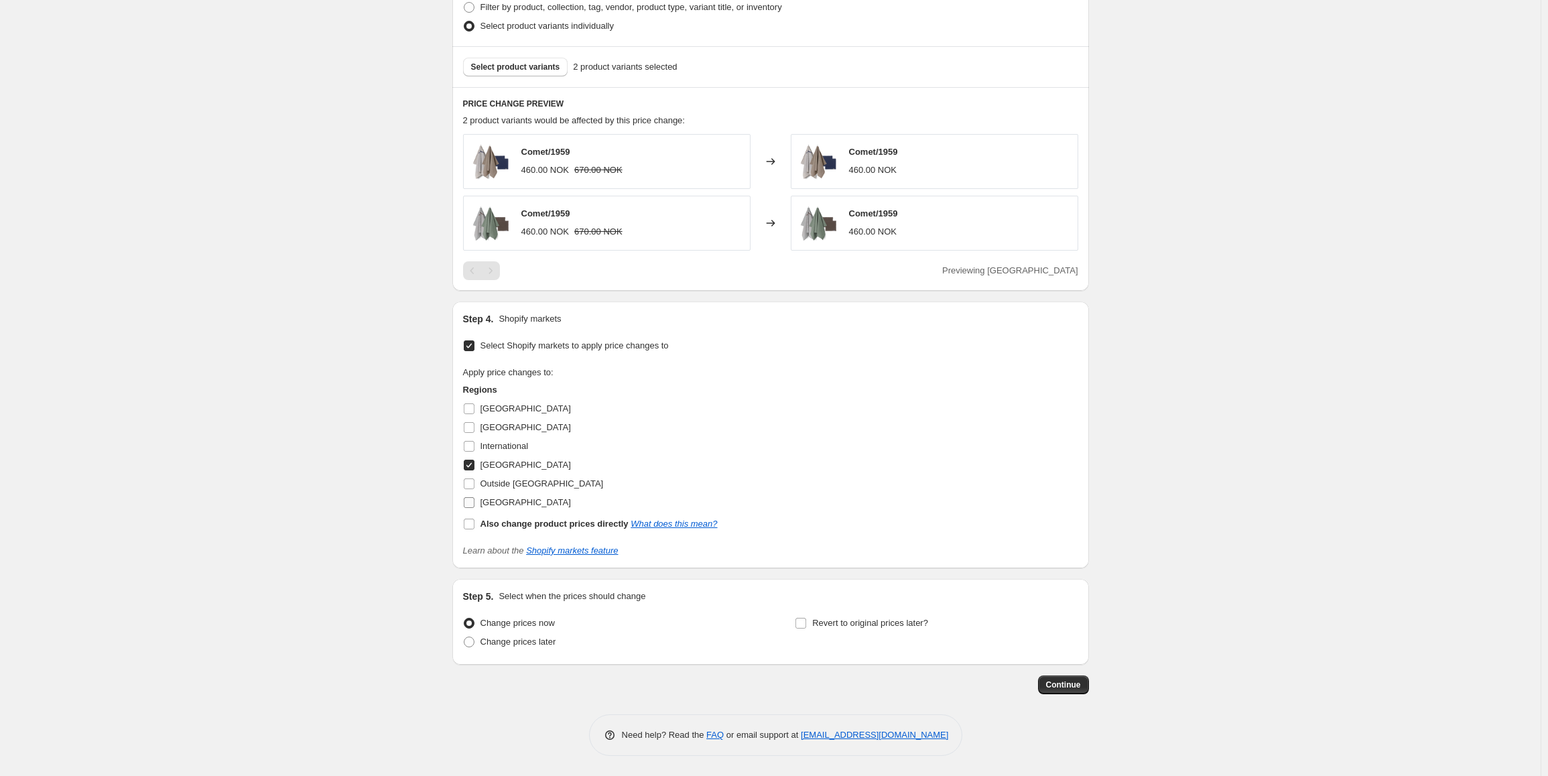
type input "435.00"
click at [473, 505] on input "[GEOGRAPHIC_DATA]" at bounding box center [469, 502] width 11 height 11
checkbox input "true"
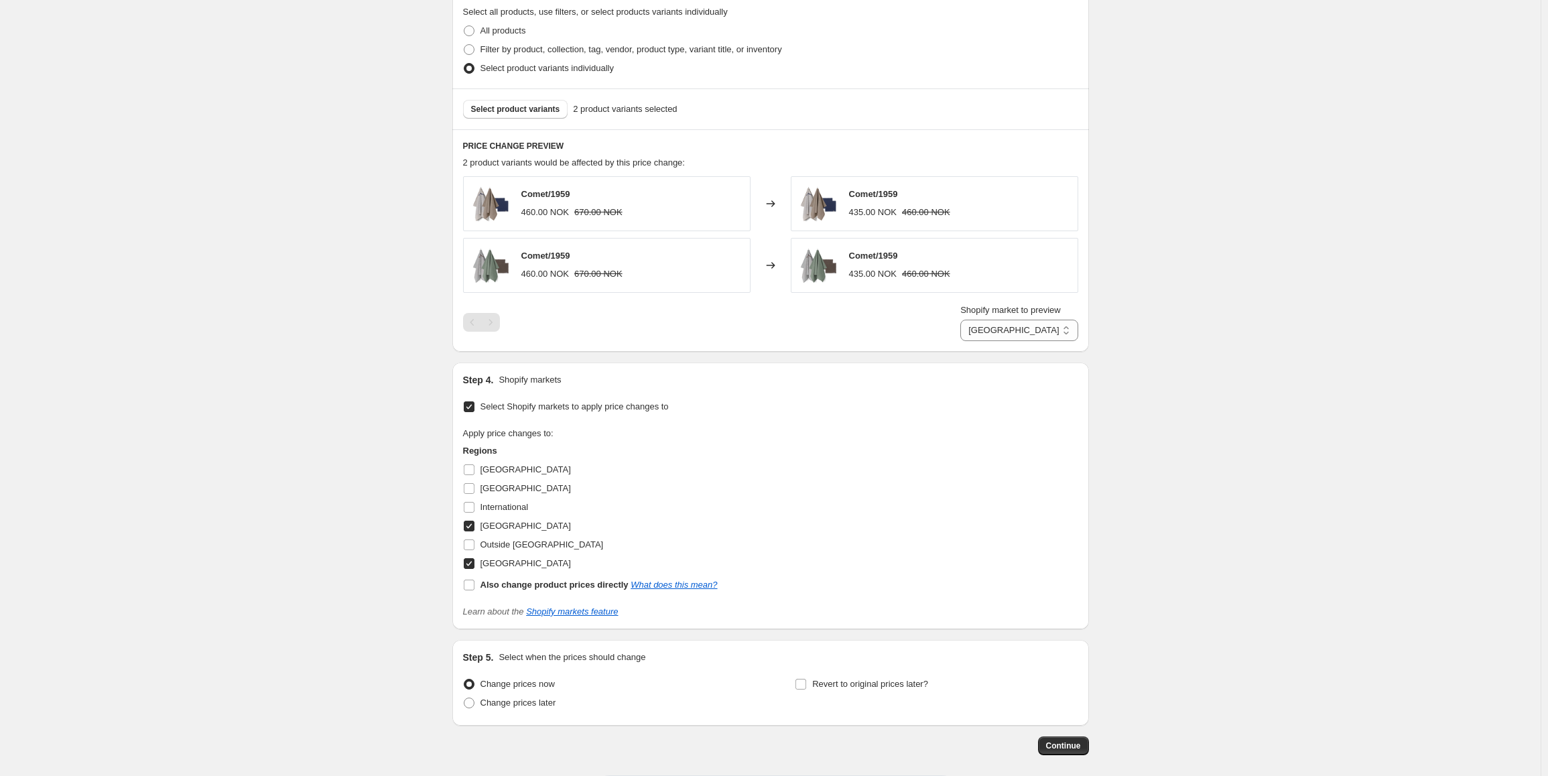
scroll to position [506, 0]
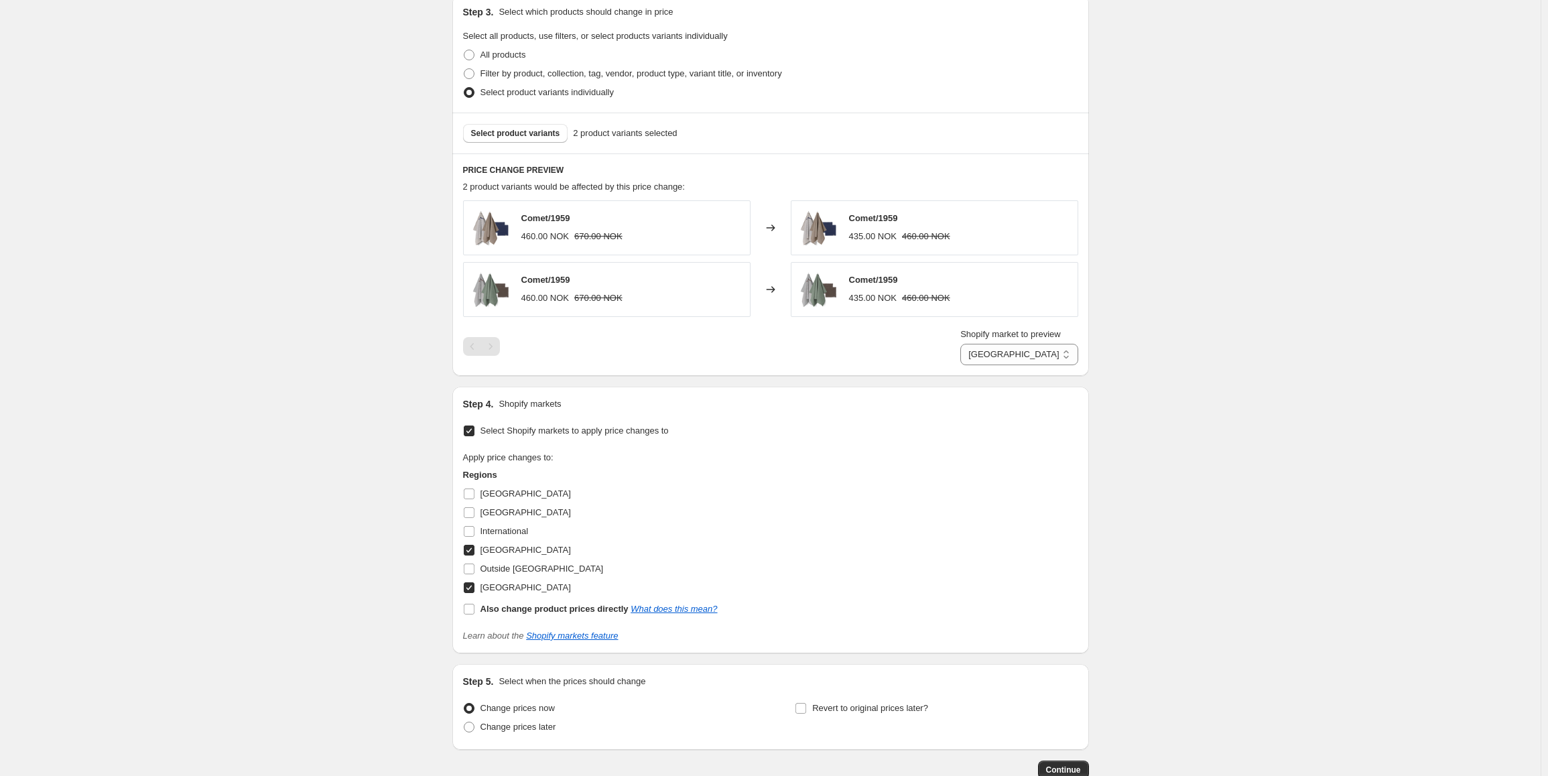
click at [467, 550] on input "[GEOGRAPHIC_DATA]" at bounding box center [469, 550] width 11 height 11
checkbox input "false"
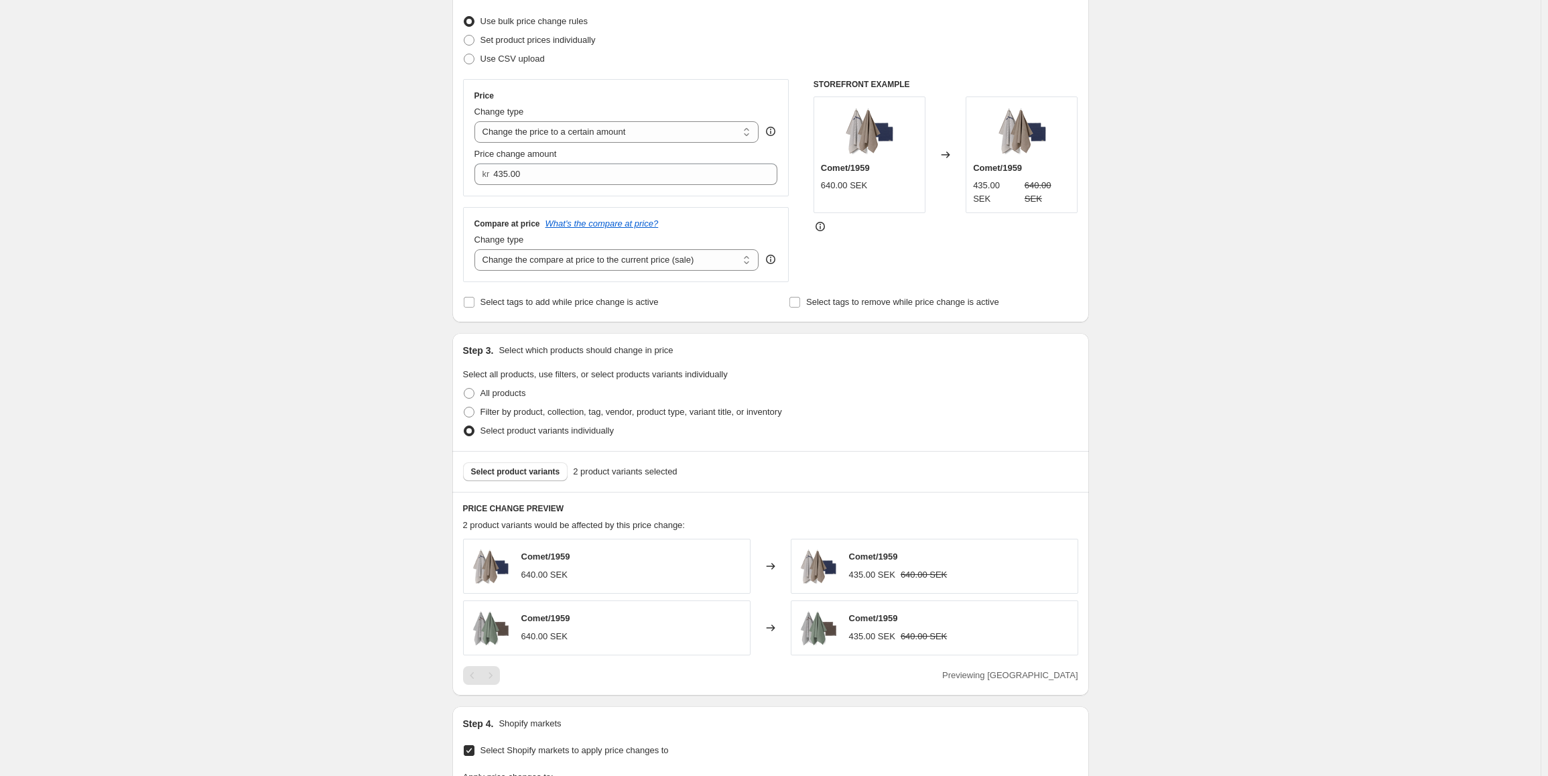
scroll to position [573, 0]
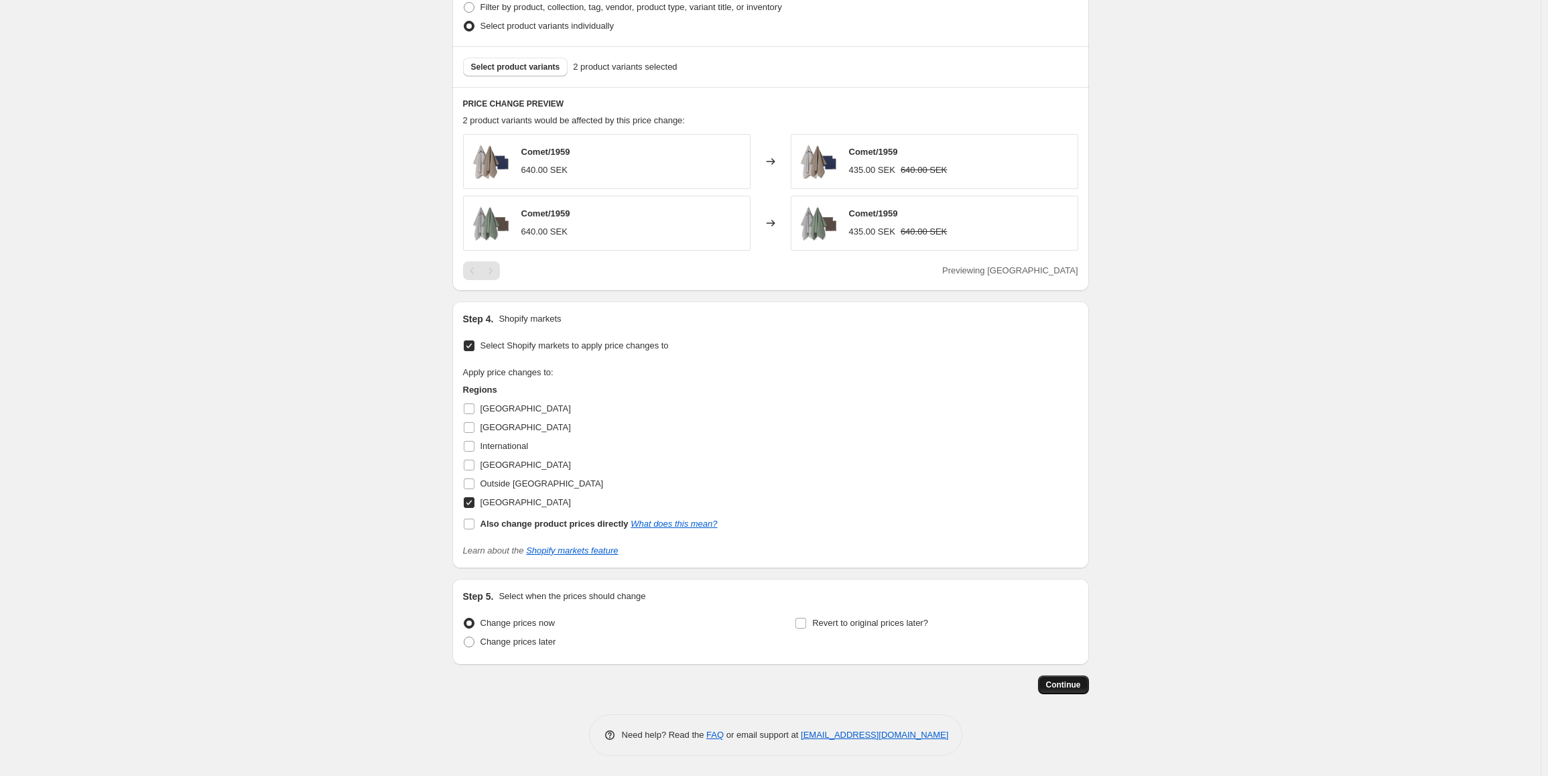
click at [1073, 687] on span "Continue" at bounding box center [1063, 685] width 35 height 11
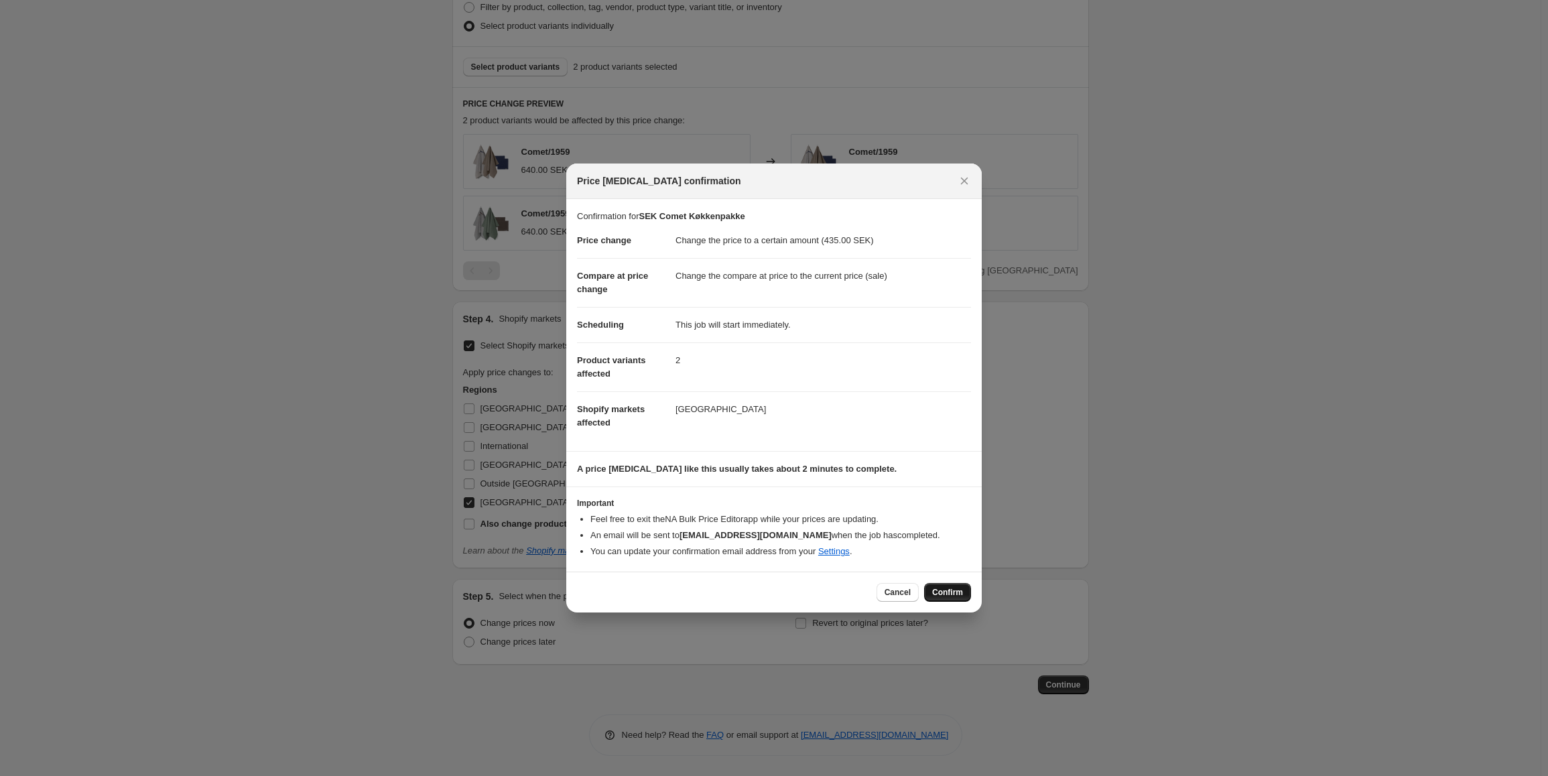
click at [957, 593] on span "Confirm" at bounding box center [947, 592] width 31 height 11
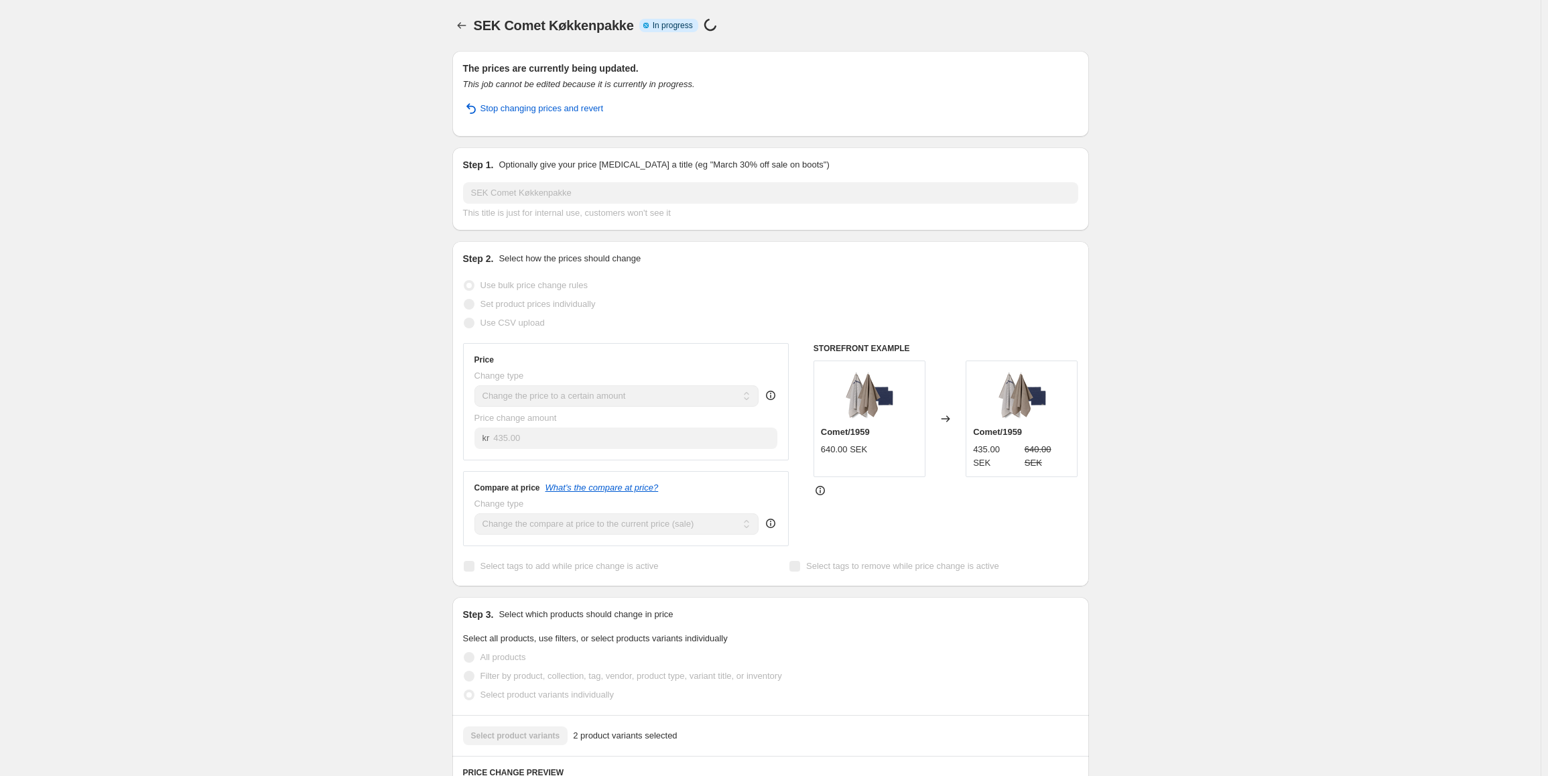
click at [187, 7] on div "SEK Comet Køkkenpakke. This page is ready SEK Comet Køkkenpakke Info Partially …" at bounding box center [770, 708] width 1541 height 1416
click at [461, 18] on button "Price change jobs" at bounding box center [461, 25] width 19 height 19
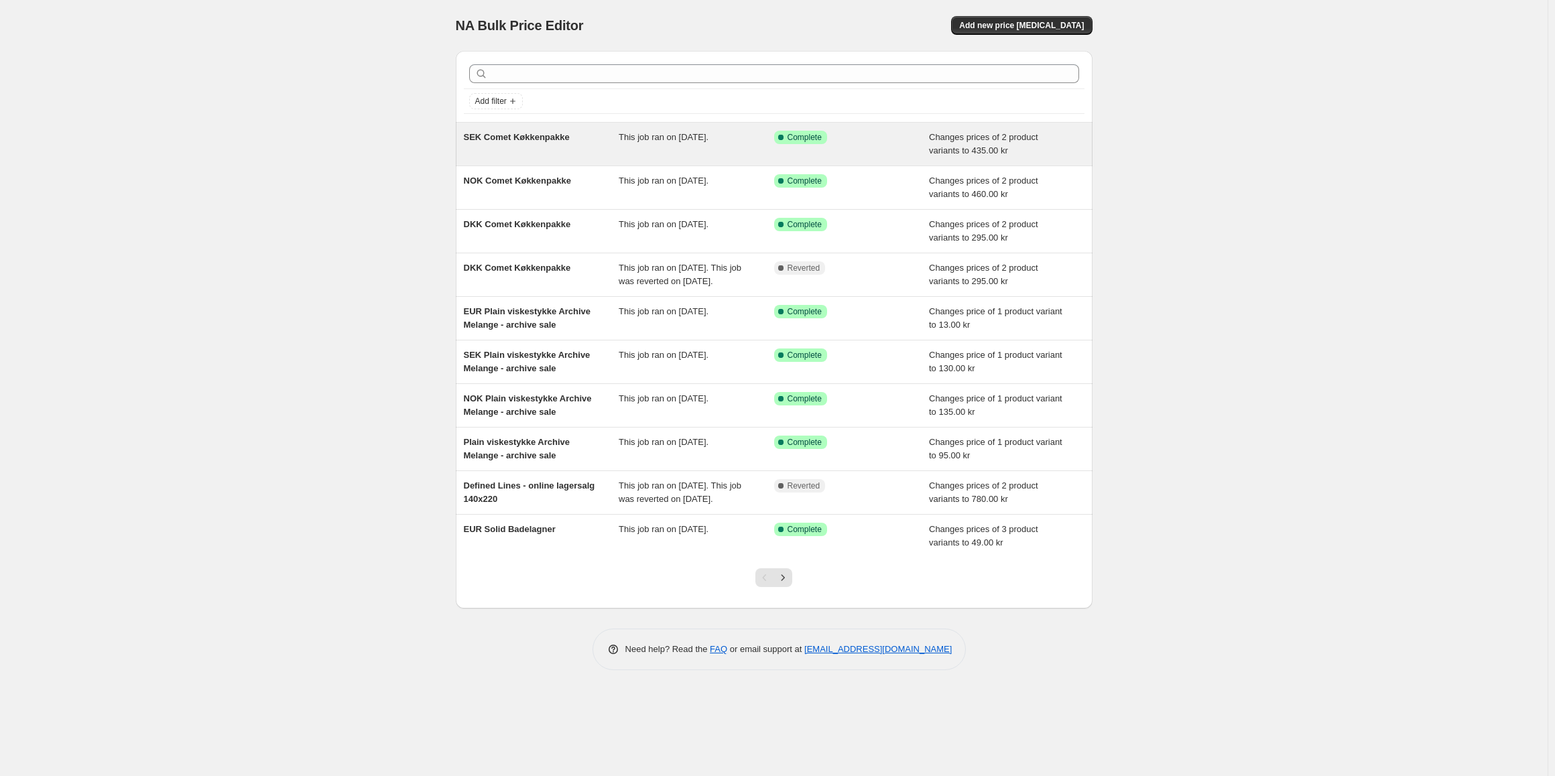
click at [619, 142] on span "This job ran on [DATE]." at bounding box center [664, 137] width 90 height 10
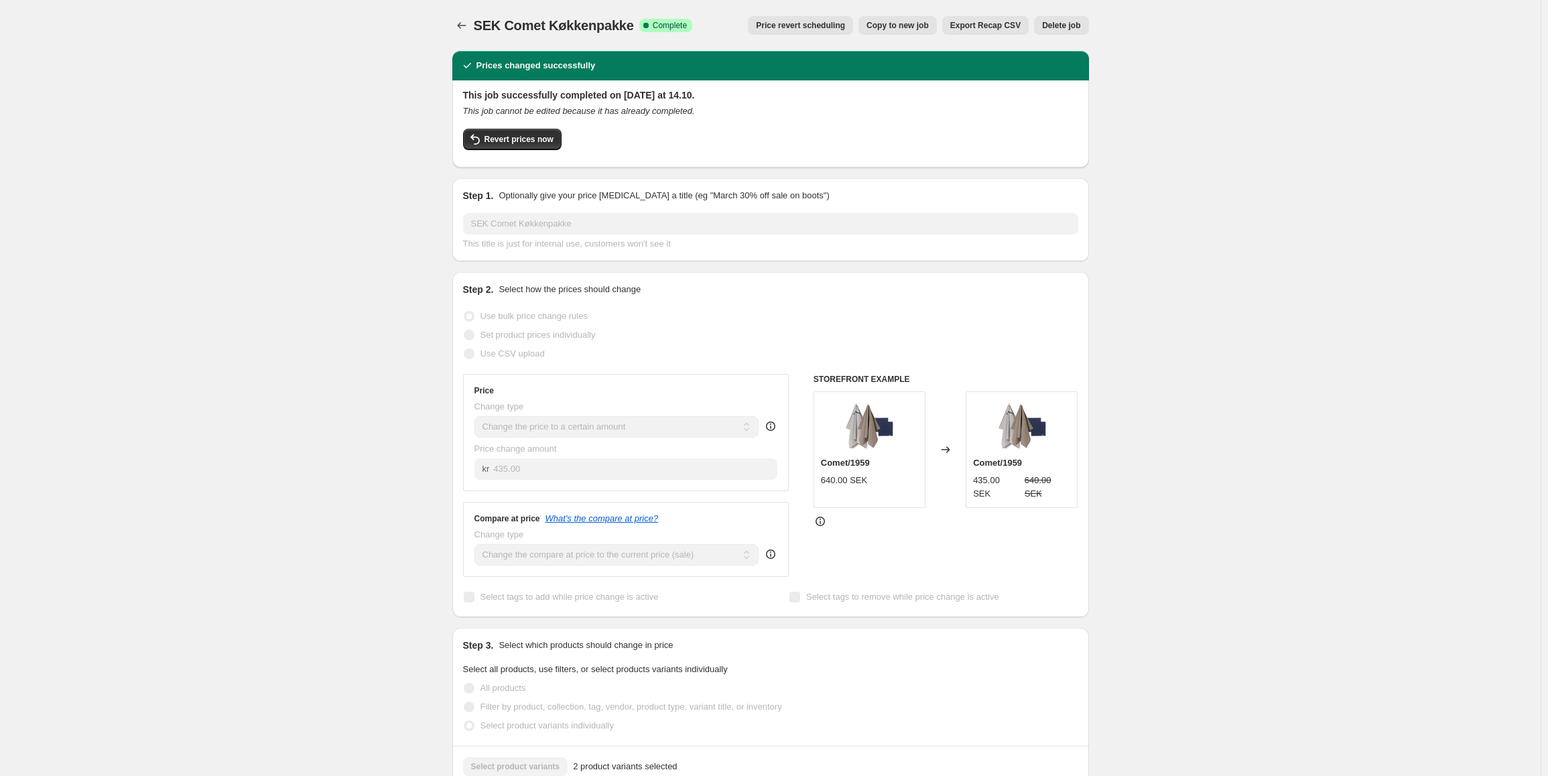
click at [907, 25] on span "Copy to new job" at bounding box center [898, 25] width 62 height 11
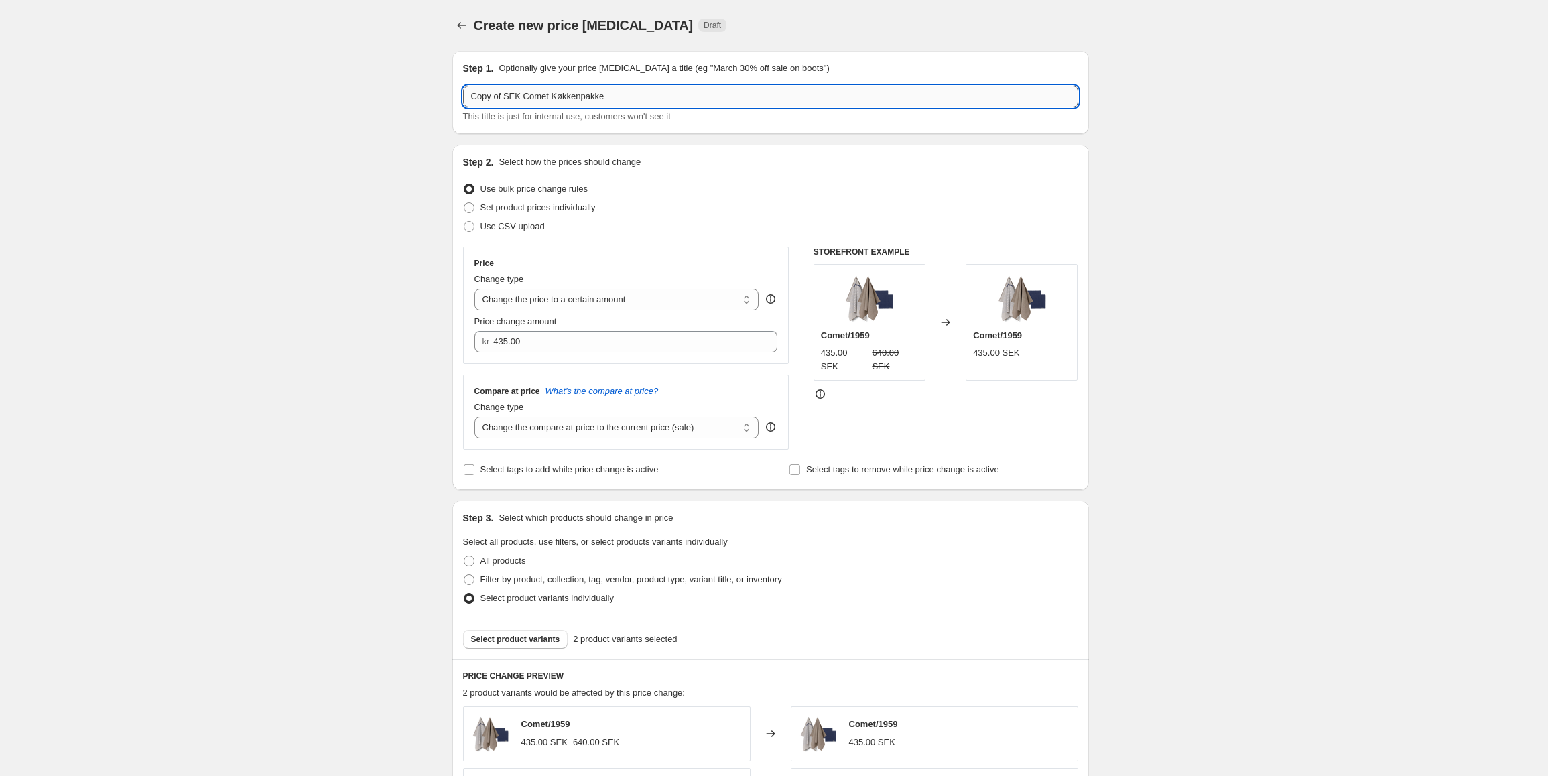
click at [517, 100] on input "Copy of SEK Comet Køkkenpakke" at bounding box center [770, 96] width 615 height 21
drag, startPoint x: 518, startPoint y: 100, endPoint x: 439, endPoint y: 103, distance: 79.1
click at [439, 103] on div "Create new price [MEDICAL_DATA]. This page is ready Create new price [MEDICAL_D…" at bounding box center [770, 674] width 669 height 1349
type input "EUR Comet Køkkenpakke"
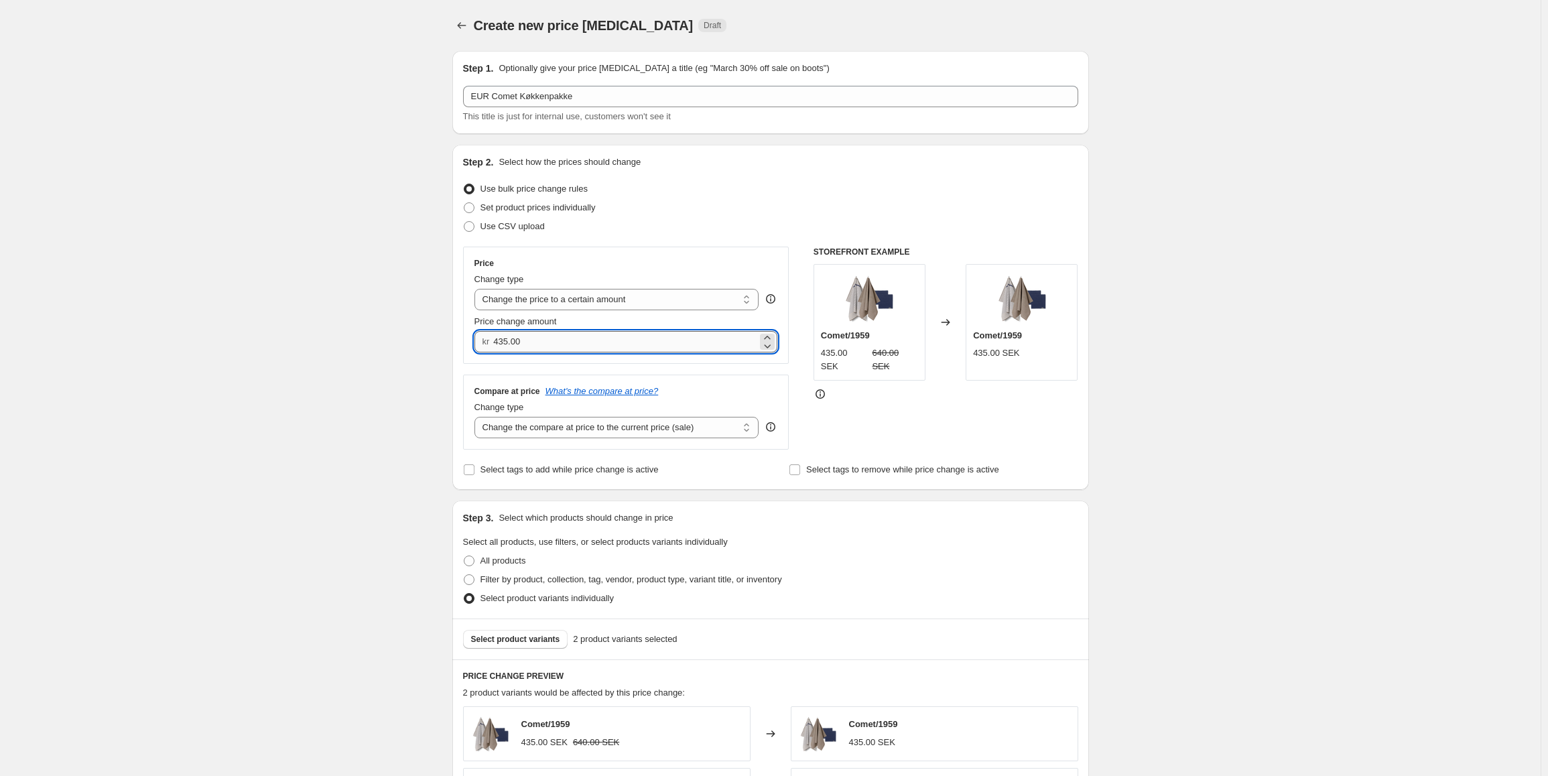
click at [608, 332] on input "435.00" at bounding box center [625, 341] width 264 height 21
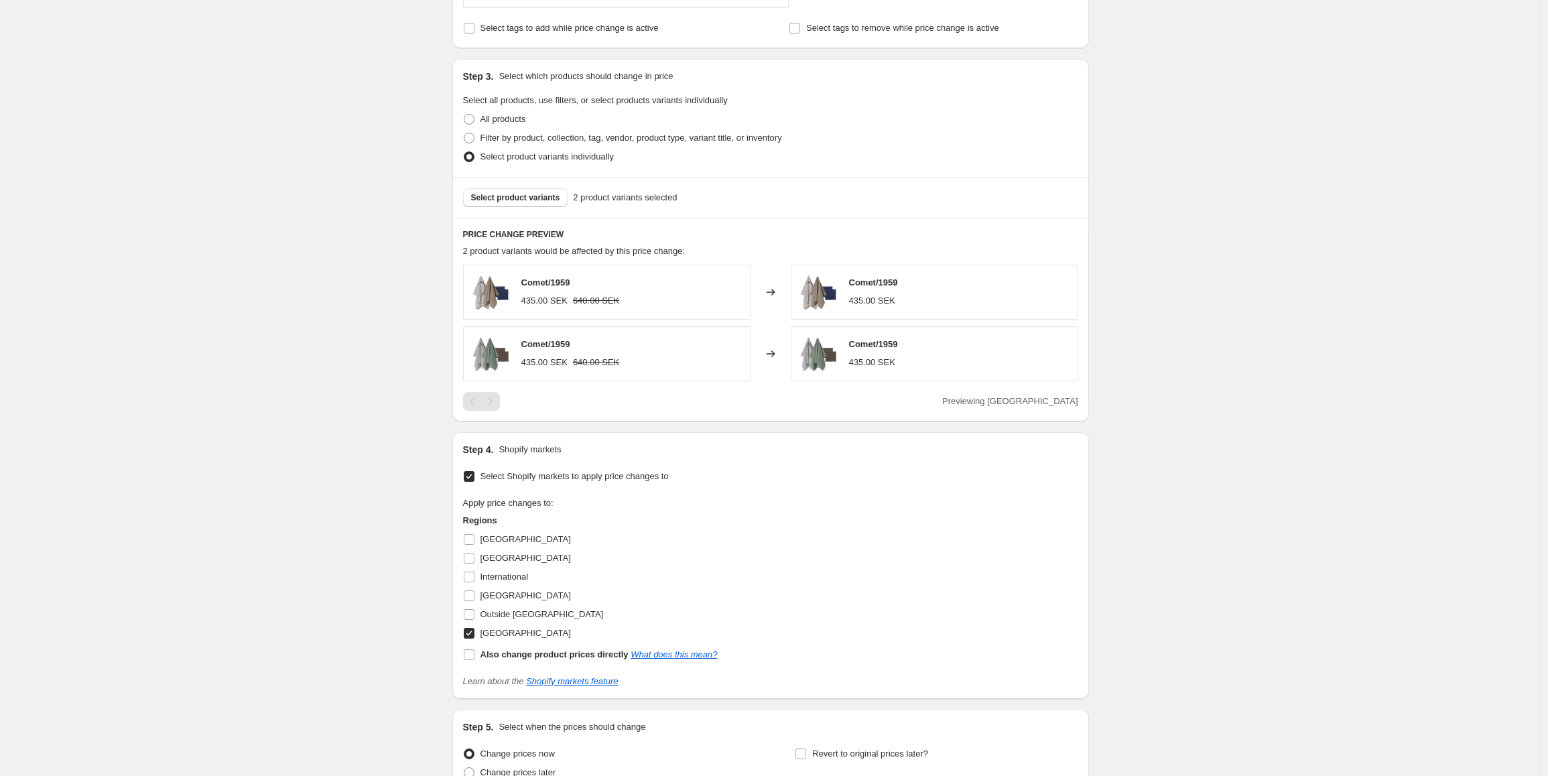
scroll to position [469, 0]
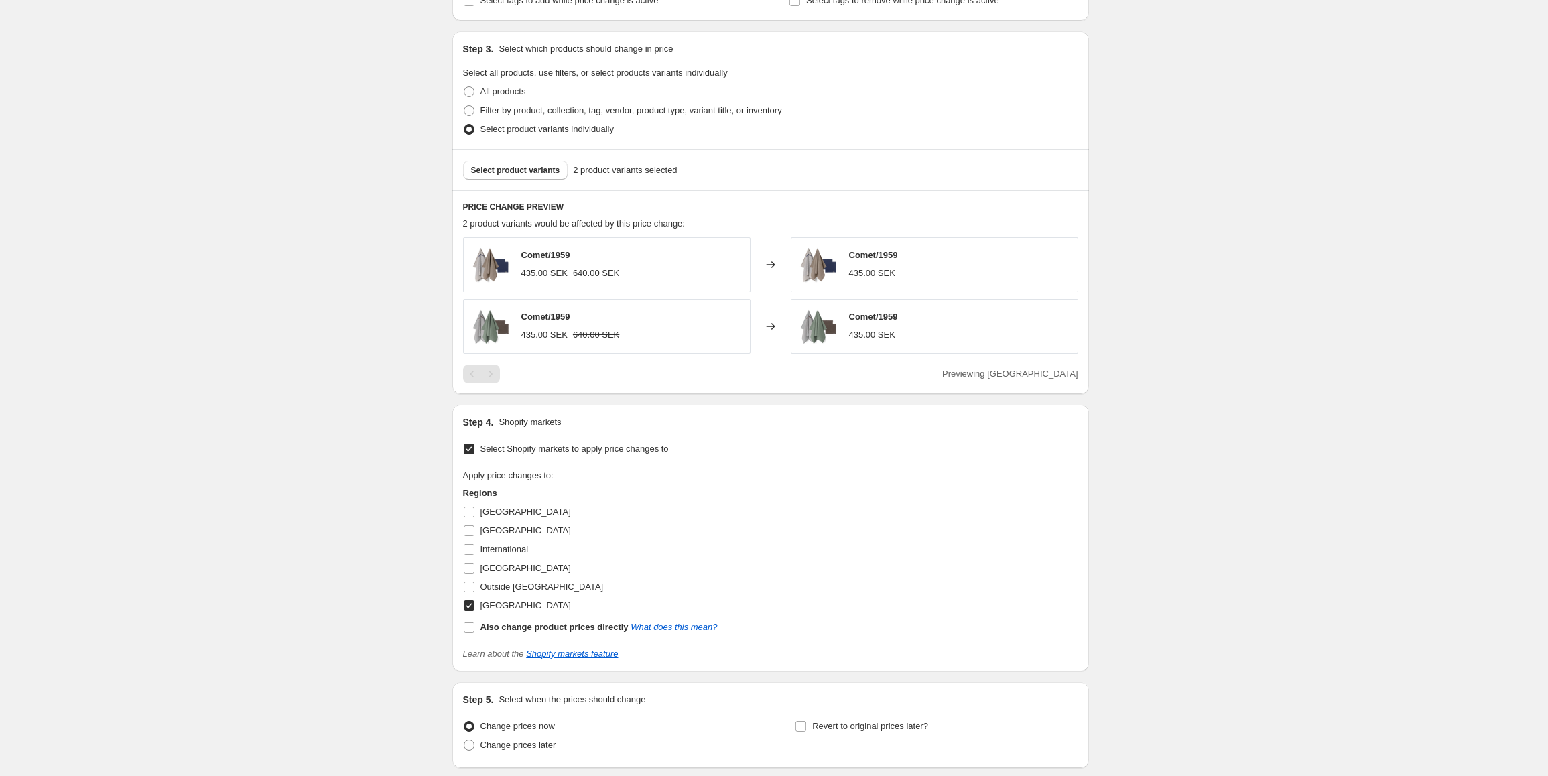
type input "39.00"
click at [460, 605] on div "Step 4. Shopify markets Select Shopify markets to apply price changes to Apply …" at bounding box center [770, 538] width 637 height 267
click at [472, 605] on input "[GEOGRAPHIC_DATA]" at bounding box center [469, 606] width 11 height 11
checkbox input "false"
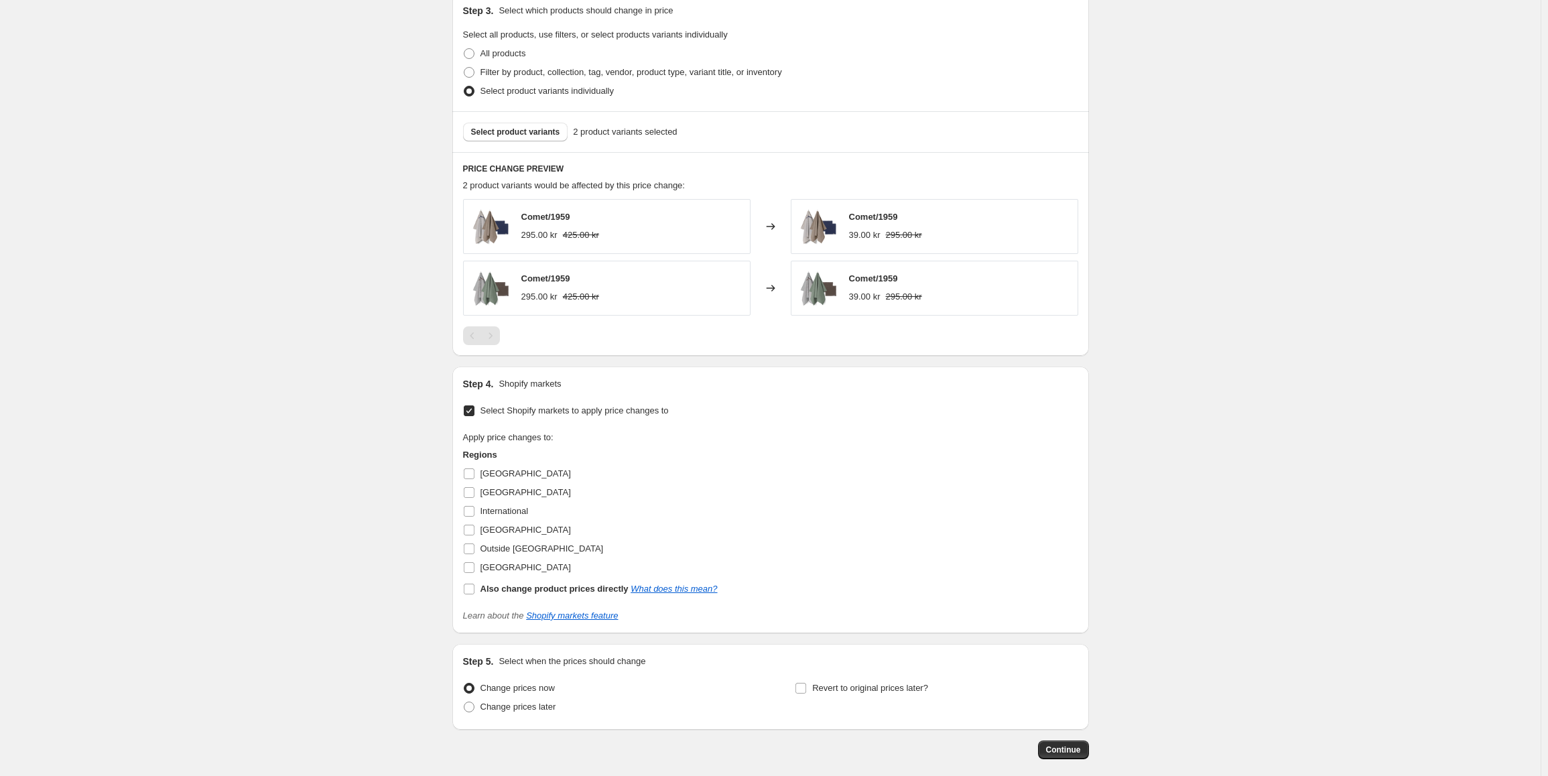
scroll to position [573, 0]
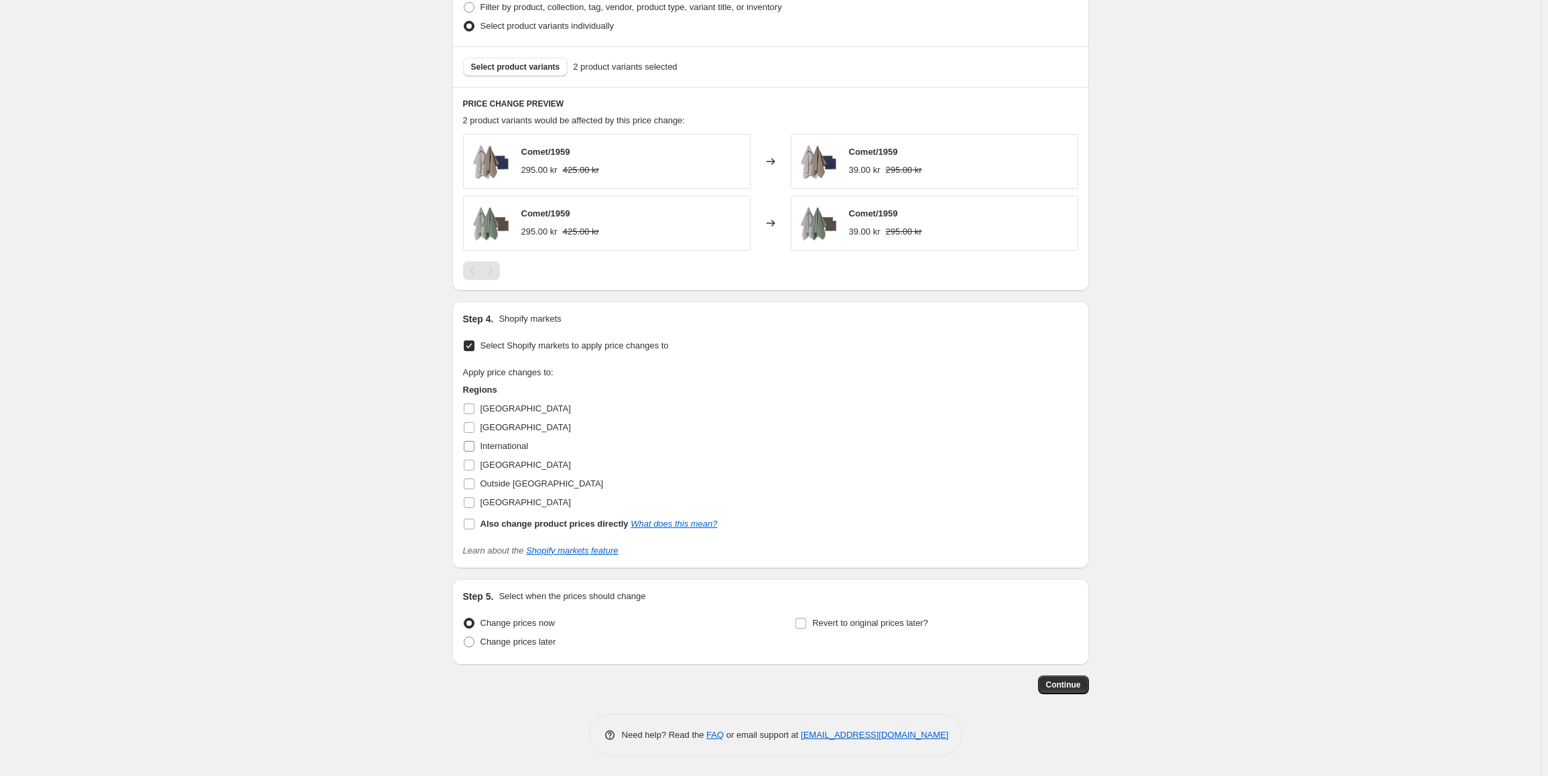
click at [467, 449] on input "International" at bounding box center [469, 446] width 11 height 11
checkbox input "true"
click at [475, 428] on input "[GEOGRAPHIC_DATA]" at bounding box center [469, 427] width 11 height 11
checkbox input "true"
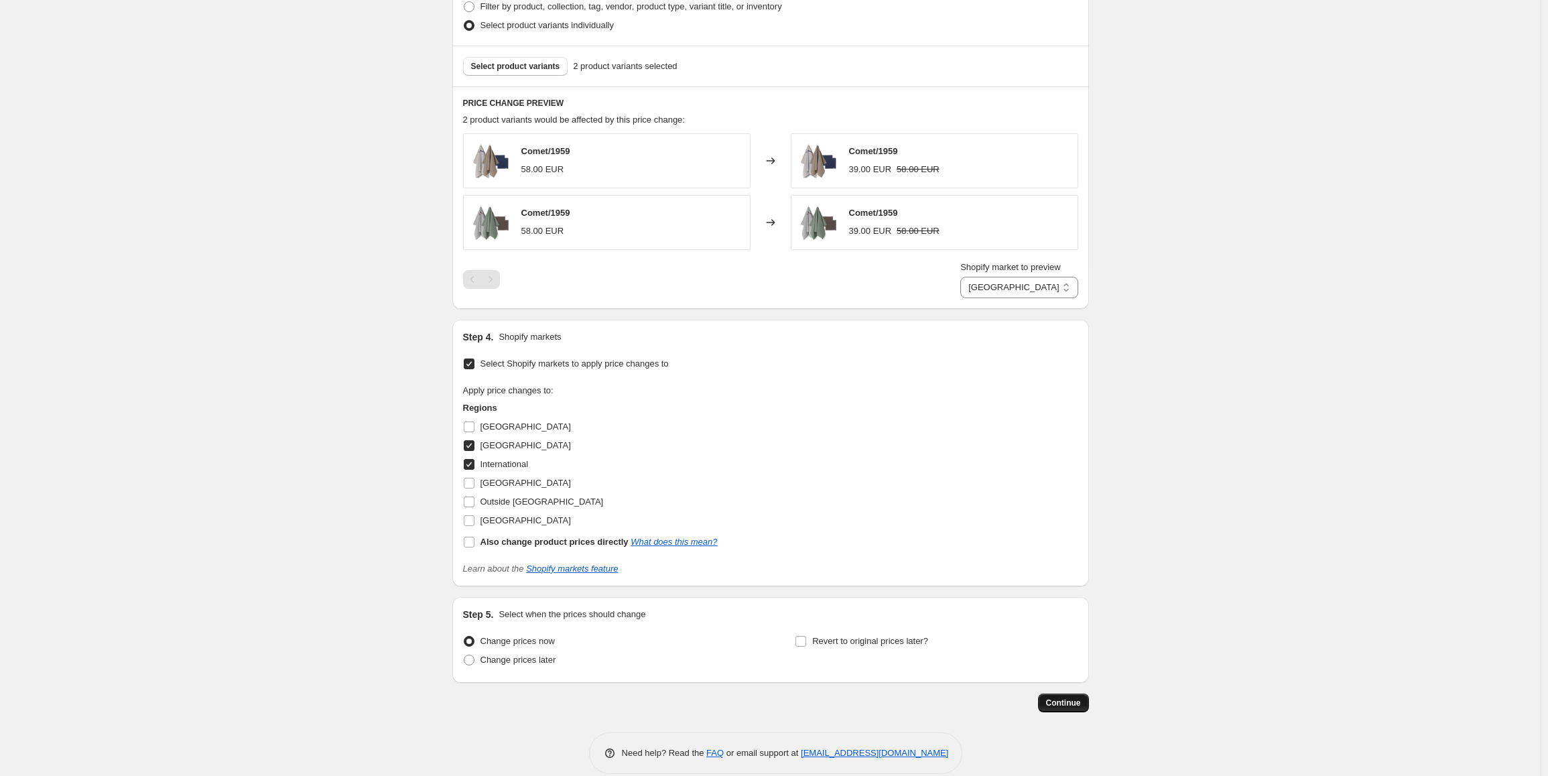
click at [1076, 710] on button "Continue" at bounding box center [1063, 703] width 51 height 19
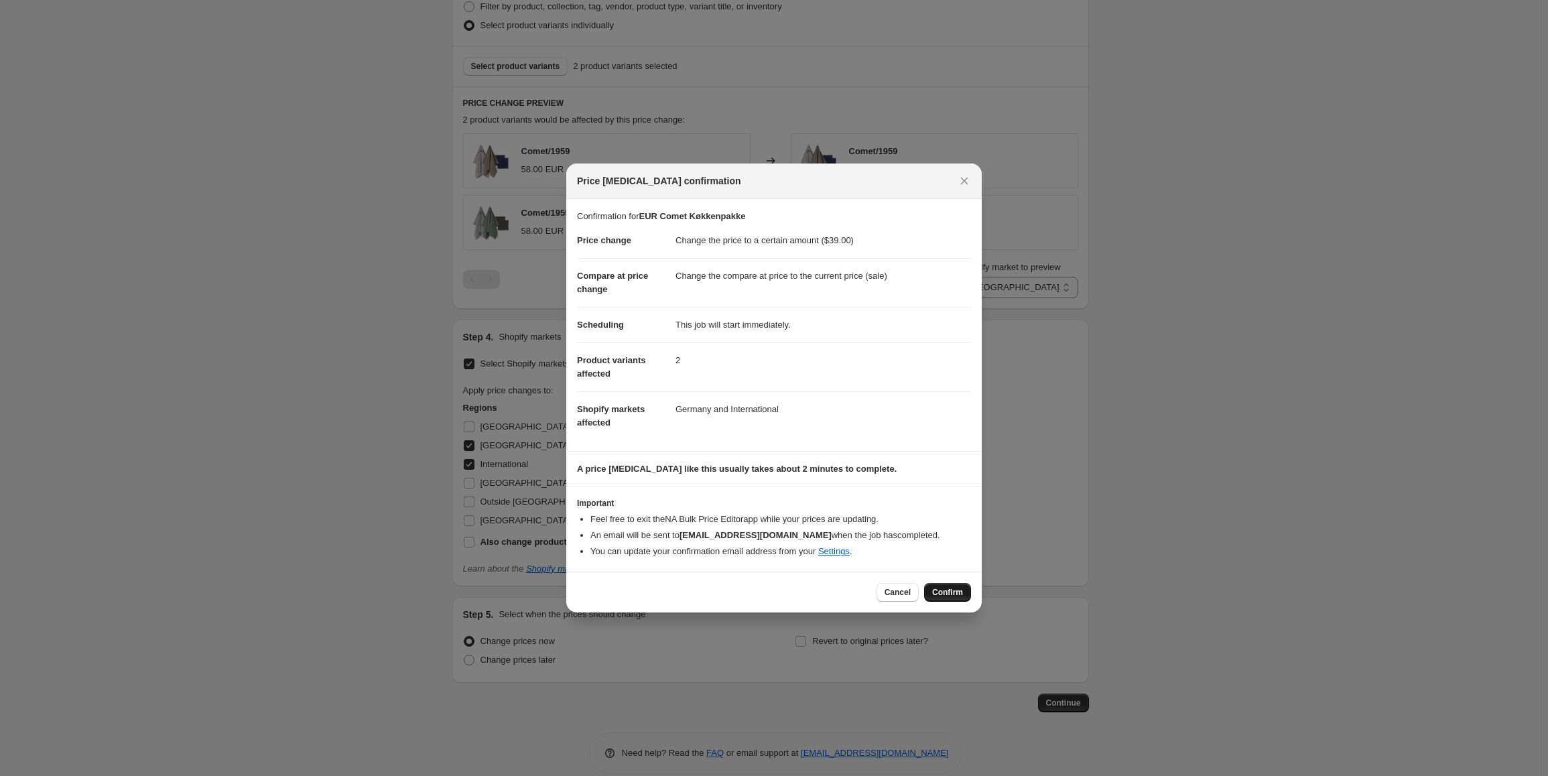
click at [929, 593] on button "Confirm" at bounding box center [947, 592] width 47 height 19
